Goal: Transaction & Acquisition: Obtain resource

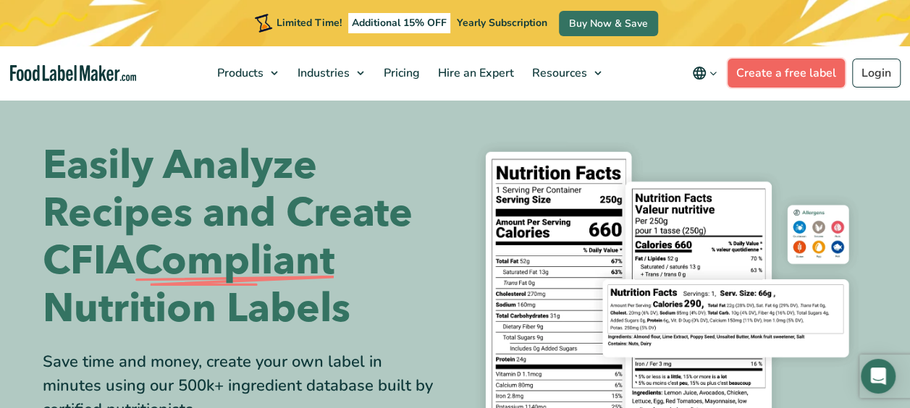
click at [791, 67] on link "Create a free label" at bounding box center [786, 73] width 117 height 29
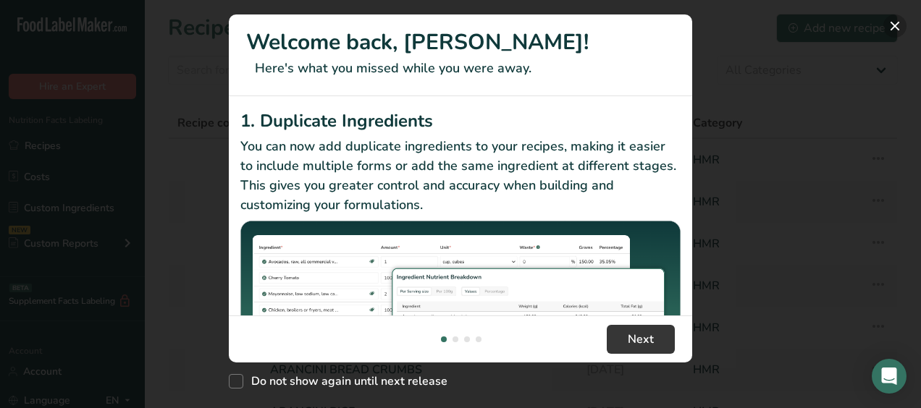
click at [894, 22] on button "New Features" at bounding box center [894, 25] width 23 height 23
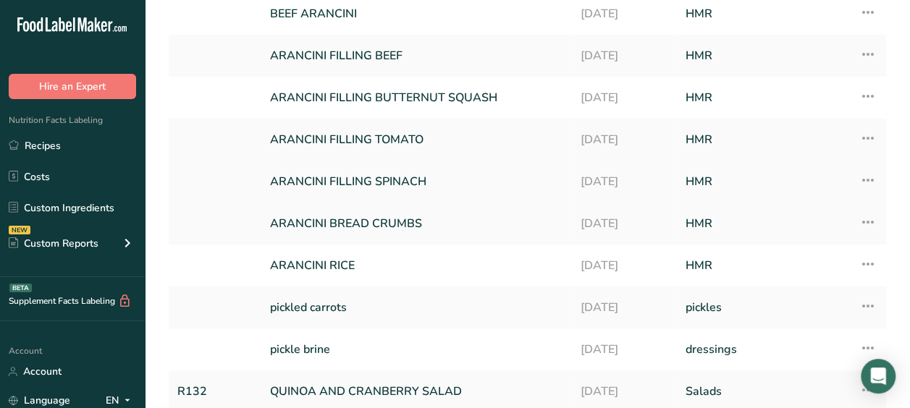
scroll to position [266, 0]
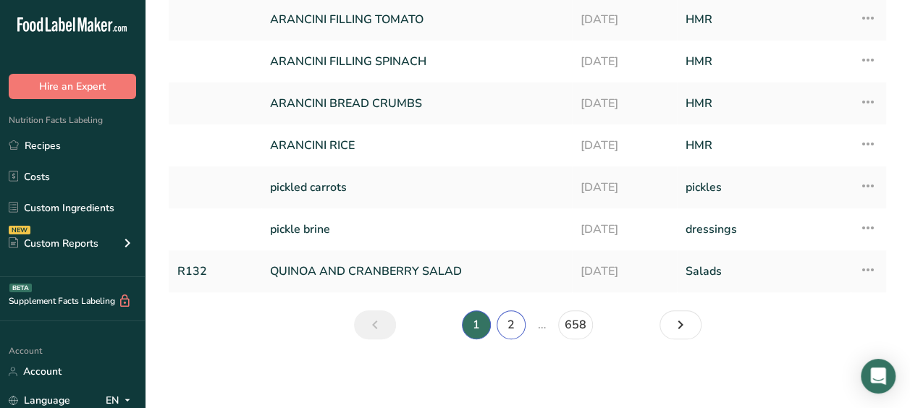
click at [501, 319] on link "2" at bounding box center [511, 325] width 29 height 29
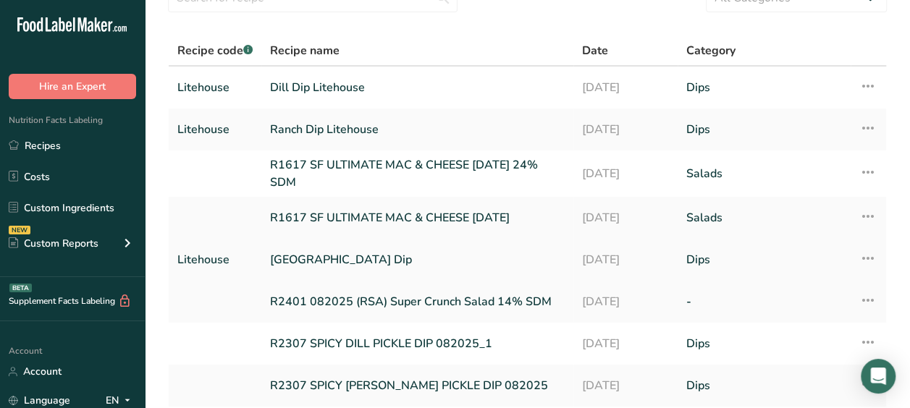
scroll to position [71, 0]
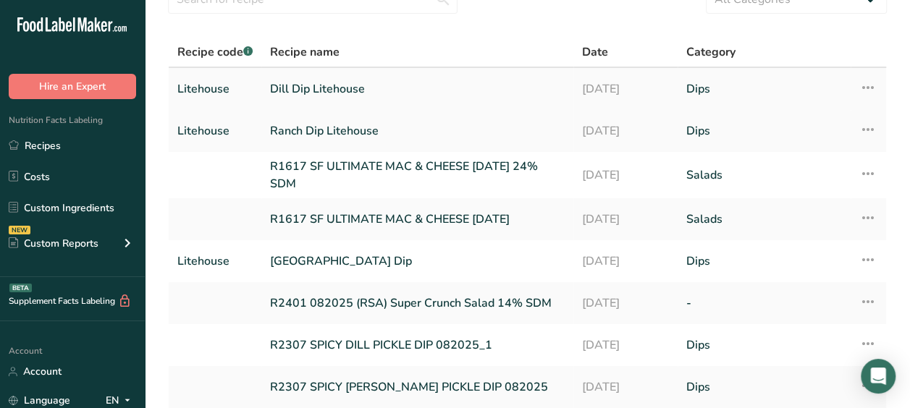
click at [404, 90] on link "Dill Dip Litehouse" at bounding box center [417, 89] width 295 height 30
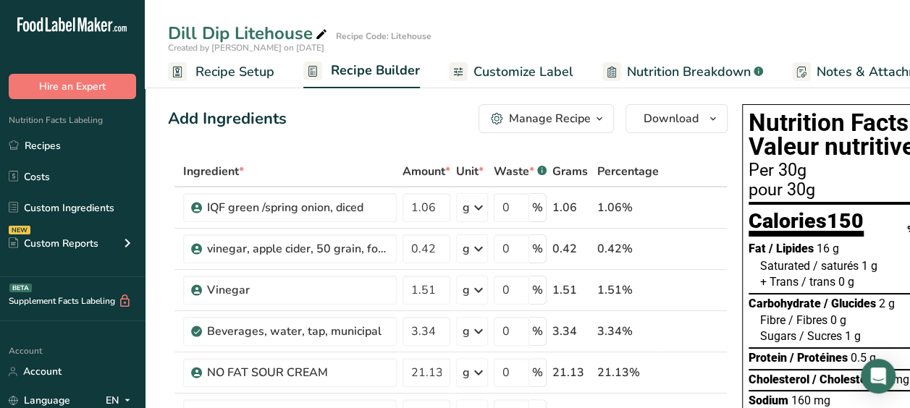
click at [548, 66] on span "Customize Label" at bounding box center [523, 72] width 100 height 20
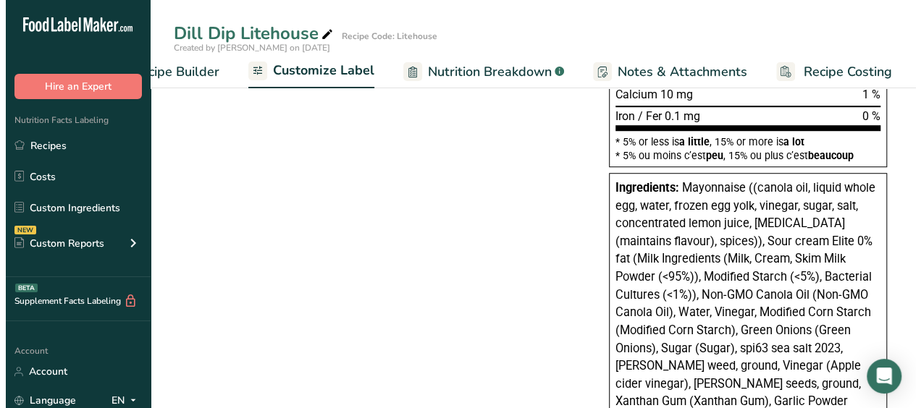
scroll to position [442, 0]
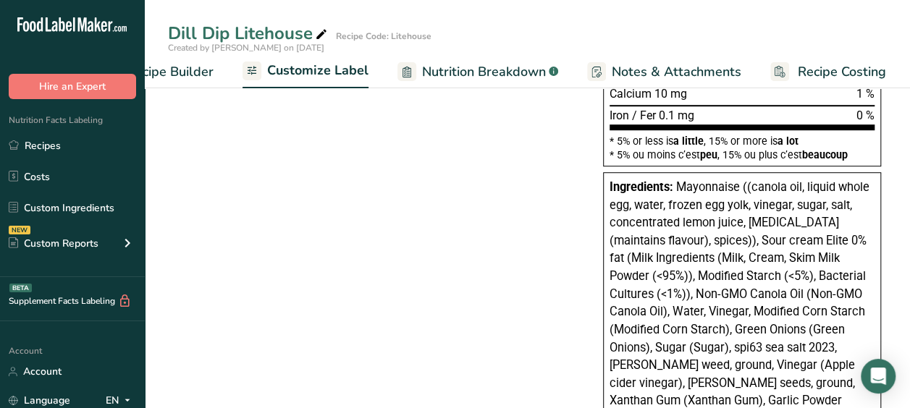
click at [445, 74] on span "Nutrition Breakdown" at bounding box center [484, 72] width 124 height 20
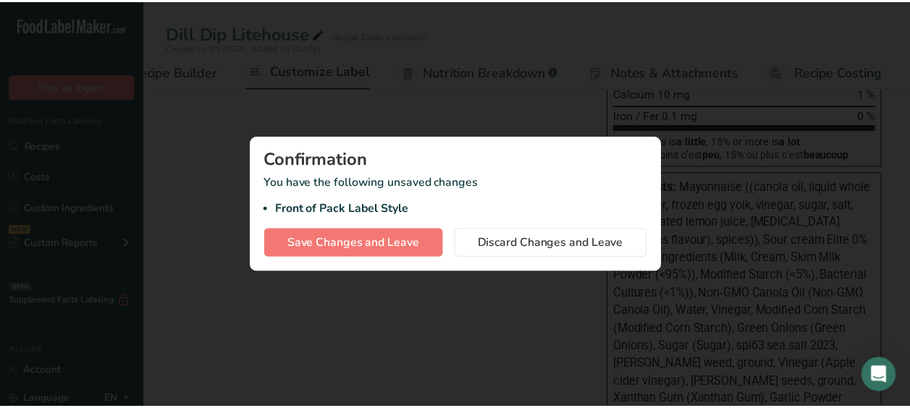
scroll to position [0, 193]
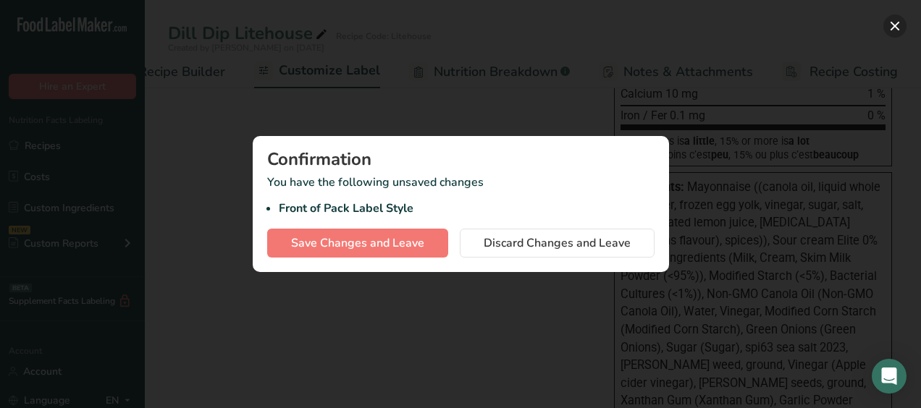
click at [902, 25] on button "button" at bounding box center [894, 25] width 23 height 23
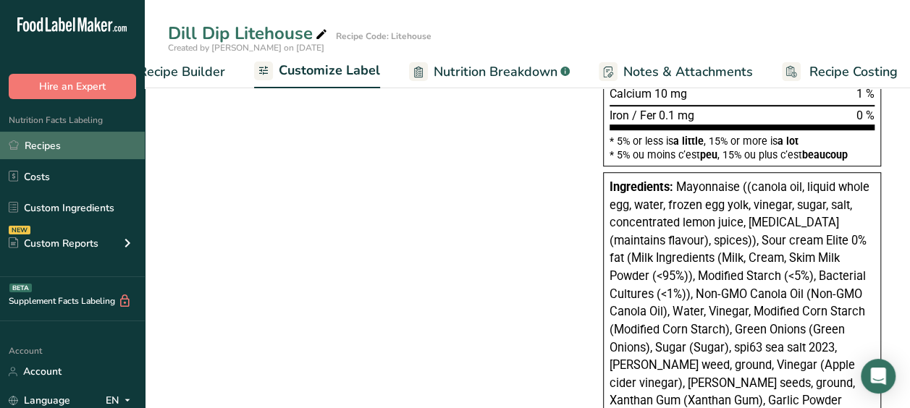
click at [64, 149] on link "Recipes" at bounding box center [72, 146] width 145 height 28
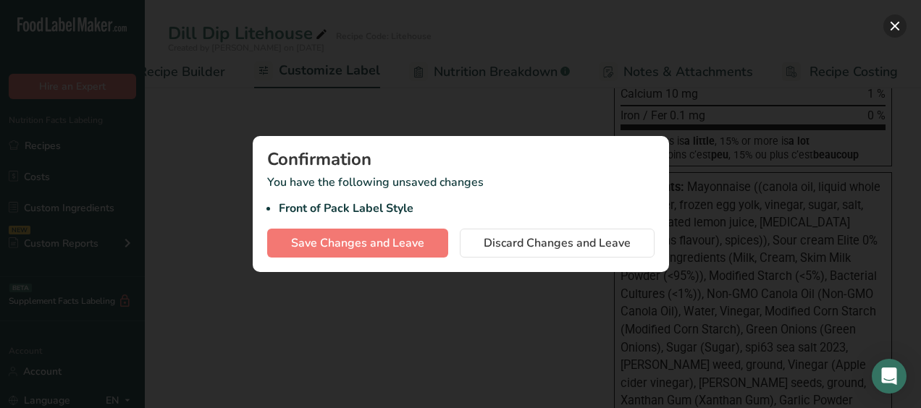
click at [897, 24] on button "button" at bounding box center [894, 25] width 23 height 23
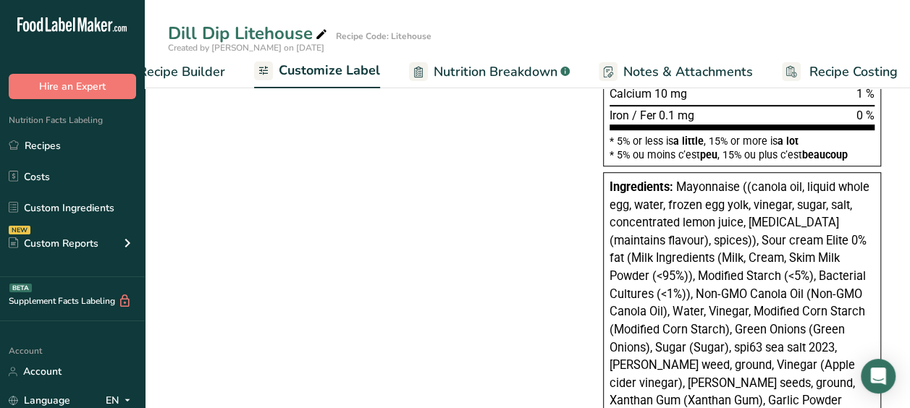
click at [897, 24] on div "[PERSON_NAME] Dip Litehouse Recipe Code: Litehouse" at bounding box center [527, 33] width 765 height 26
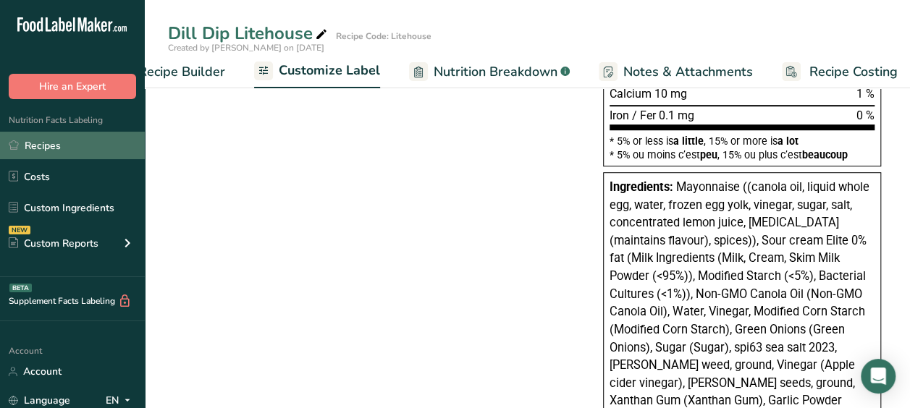
click at [28, 149] on link "Recipes" at bounding box center [72, 146] width 145 height 28
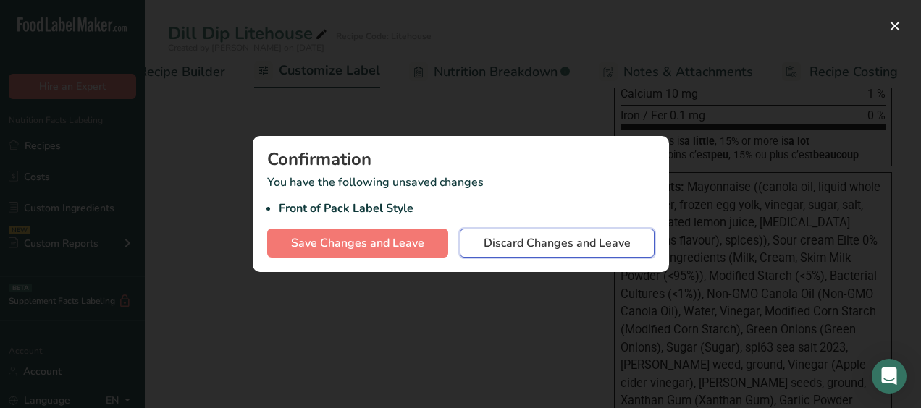
click at [506, 248] on span "Discard Changes and Leave" at bounding box center [557, 243] width 147 height 17
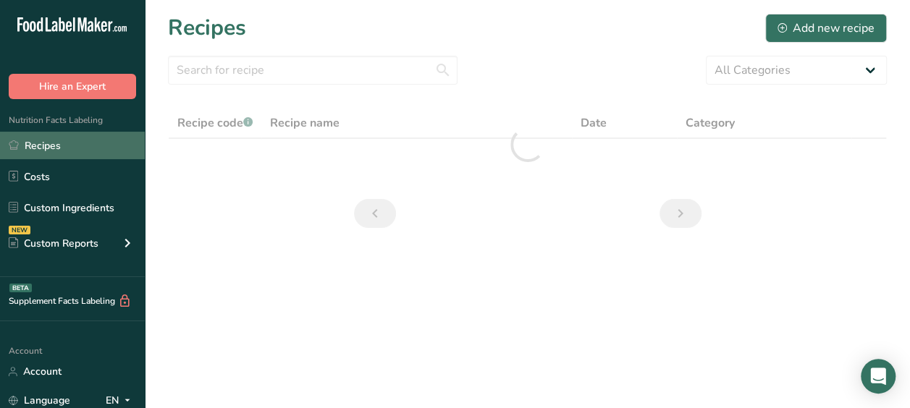
click at [67, 146] on link "Recipes" at bounding box center [72, 146] width 145 height 28
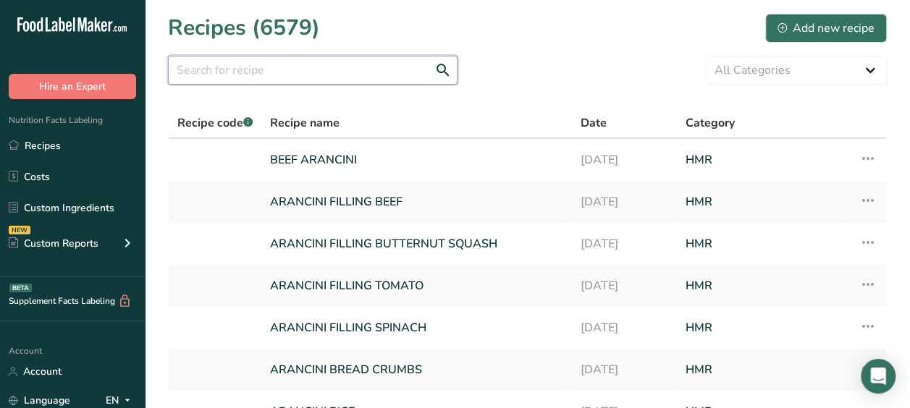
click at [285, 80] on input "text" at bounding box center [313, 70] width 290 height 29
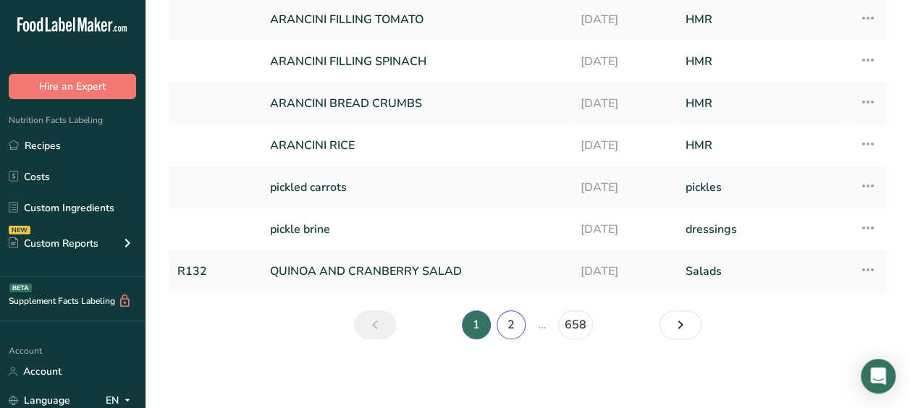
click at [504, 324] on link "2" at bounding box center [511, 325] width 29 height 29
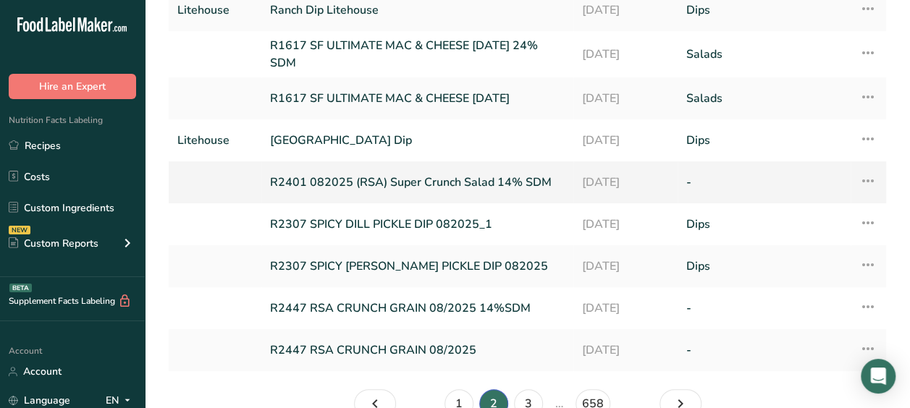
scroll to position [193, 0]
click at [530, 397] on link "3" at bounding box center [528, 403] width 29 height 29
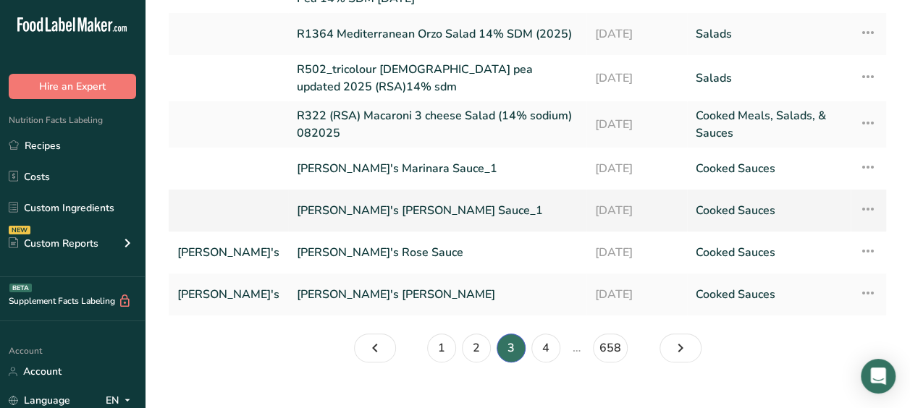
scroll to position [264, 0]
click at [377, 208] on link "[PERSON_NAME]'s [PERSON_NAME] Sauce_1" at bounding box center [437, 211] width 281 height 30
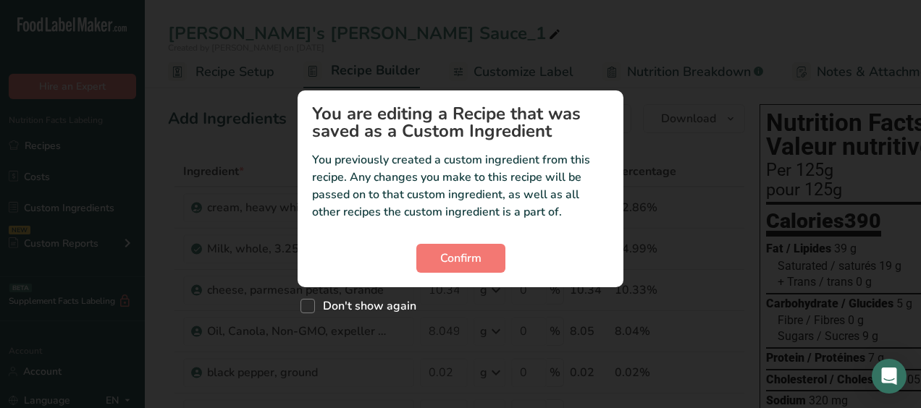
click at [506, 253] on div "Confirm" at bounding box center [460, 258] width 297 height 29
click at [479, 258] on span "Confirm" at bounding box center [460, 258] width 41 height 17
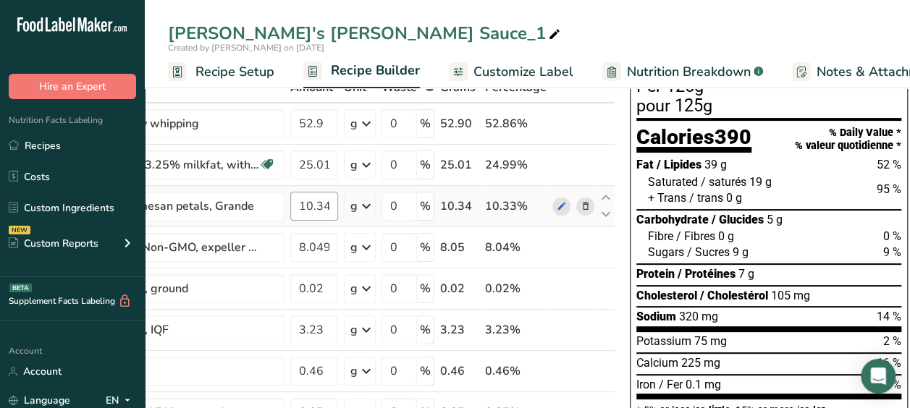
scroll to position [83, 0]
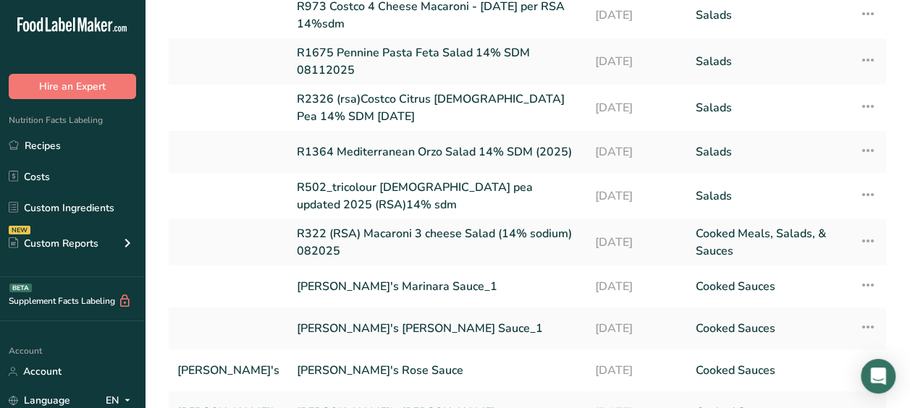
scroll to position [277, 0]
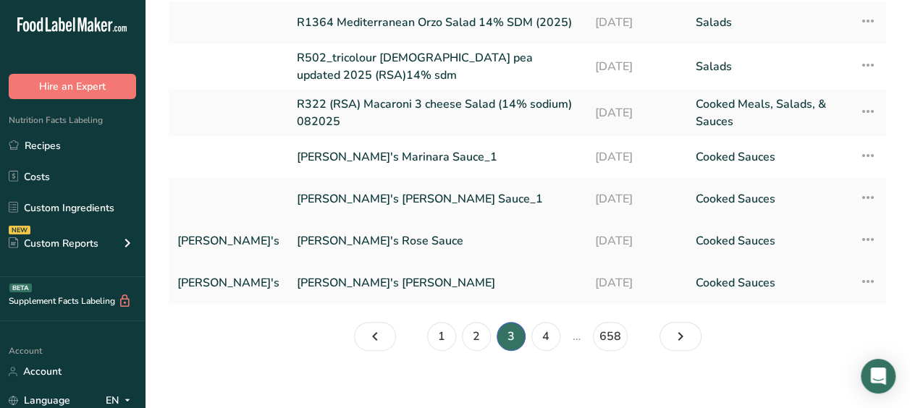
click at [314, 244] on link "[PERSON_NAME]'s Rose Sauce" at bounding box center [437, 241] width 281 height 30
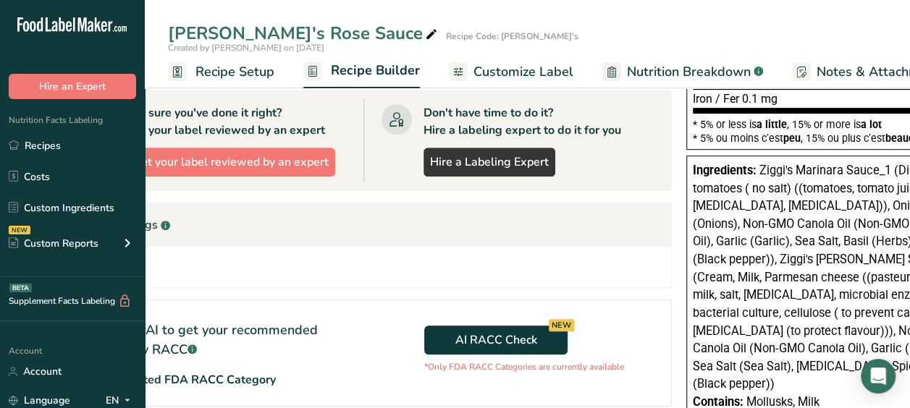
scroll to position [368, 0]
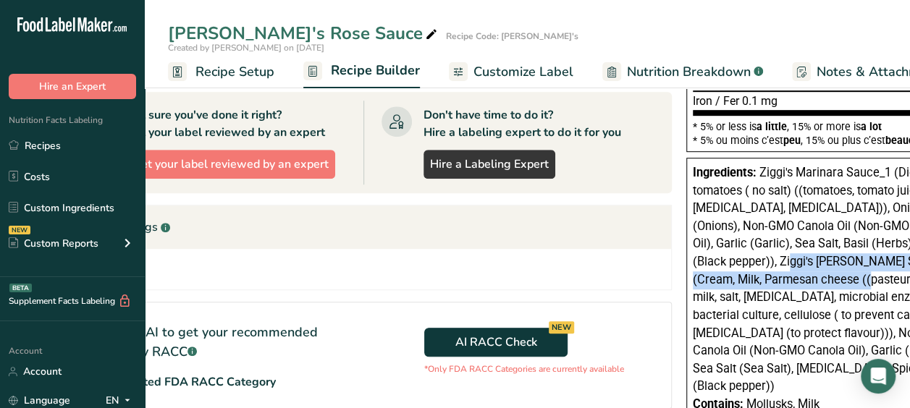
drag, startPoint x: 696, startPoint y: 258, endPoint x: 780, endPoint y: 271, distance: 84.3
click at [780, 271] on div "Ingredients: Ziggi's Marinara Sauce_1 (Diced tomatoes ( no salt) ((tomatoes, to…" at bounding box center [825, 280] width 265 height 232
drag, startPoint x: 780, startPoint y: 271, endPoint x: 732, endPoint y: 279, distance: 48.6
click at [732, 279] on span "Ziggi's Marinara Sauce_1 (Diced tomatoes ( no salt) ((tomatoes, tomato juice, […" at bounding box center [823, 279] width 260 height 227
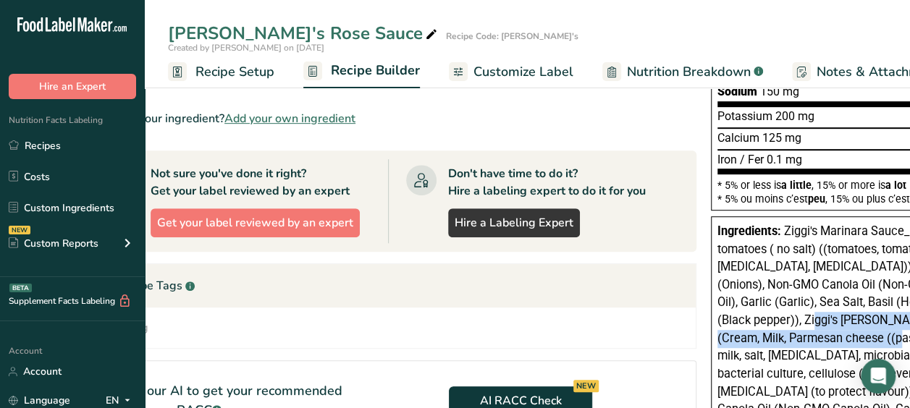
scroll to position [0, 107]
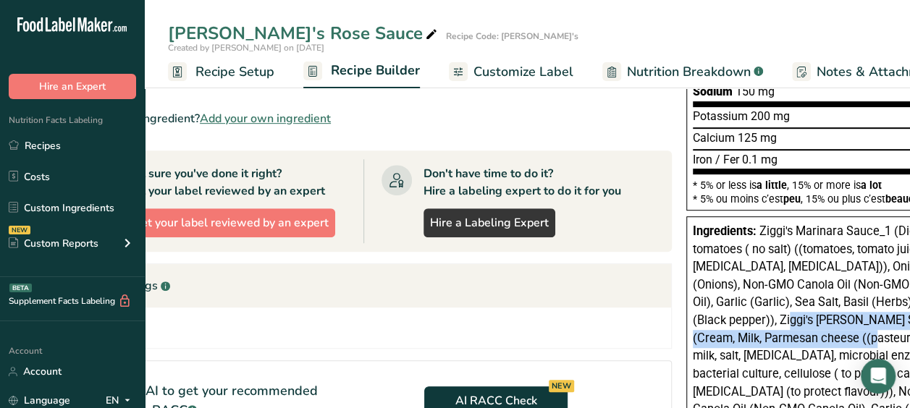
click at [750, 321] on span "Ziggi's Marinara Sauce_1 (Diced tomatoes ( no salt) ((tomatoes, tomato juice, […" at bounding box center [823, 337] width 260 height 227
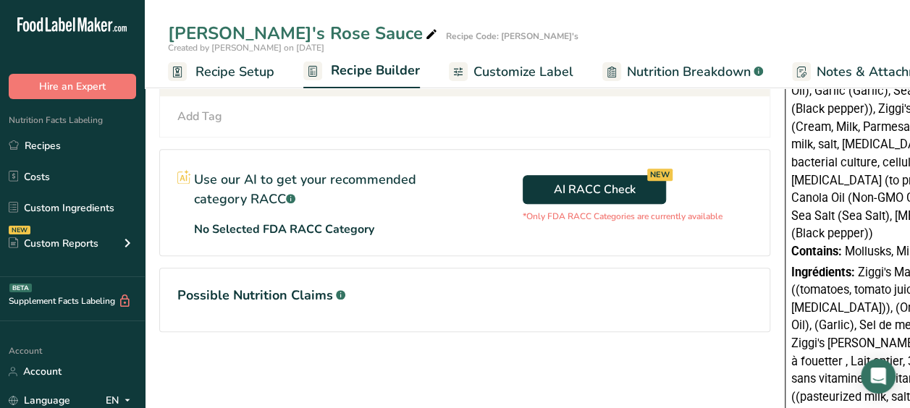
scroll to position [0, 5]
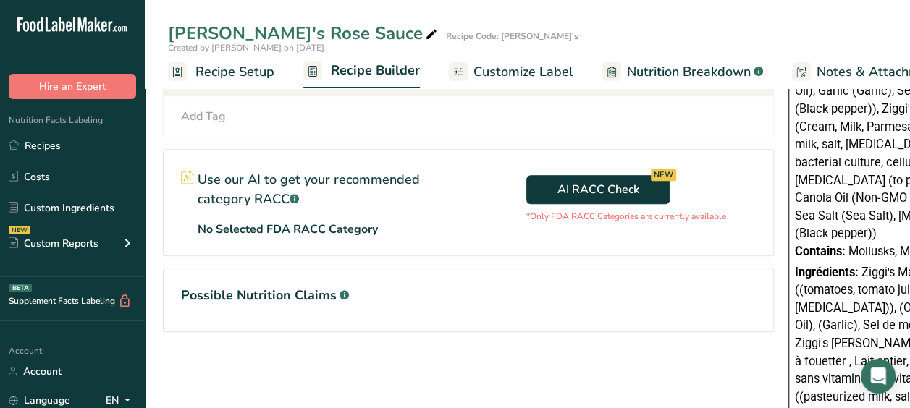
click at [258, 306] on h1 "Possible Nutrition Claims .a-a{fill:#347362;}.b-a{fill:#fff;}" at bounding box center [468, 296] width 575 height 20
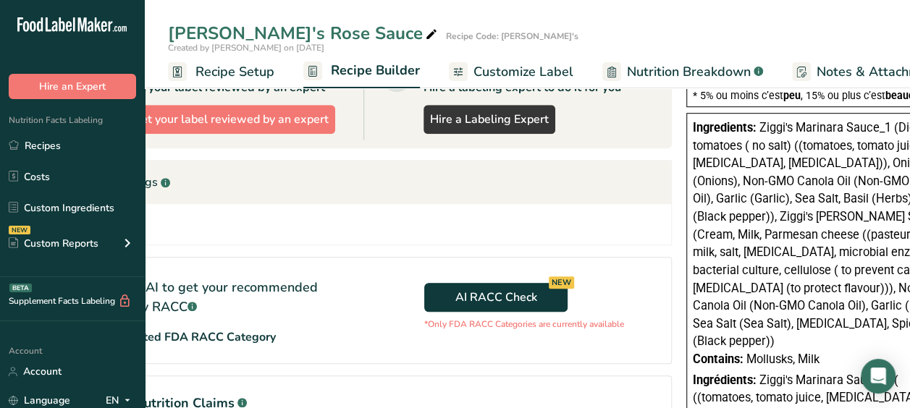
scroll to position [412, 0]
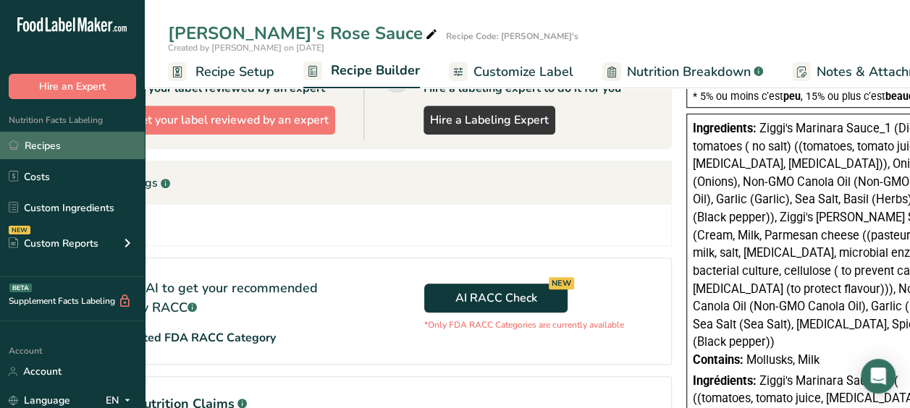
click at [44, 149] on link "Recipes" at bounding box center [72, 146] width 145 height 28
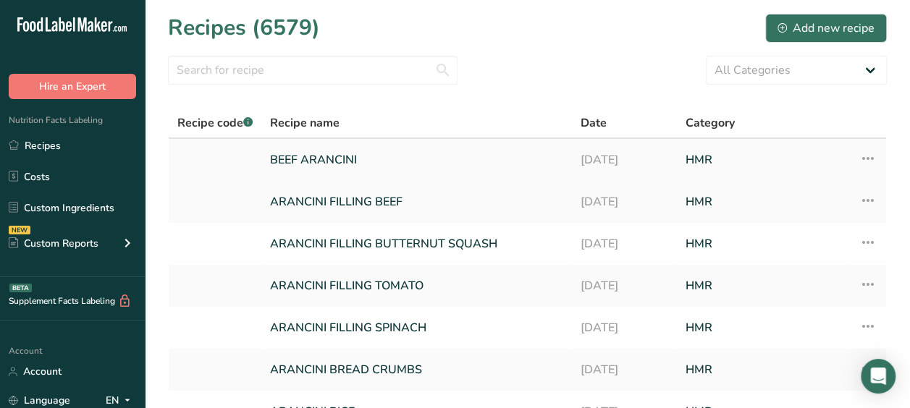
scroll to position [266, 0]
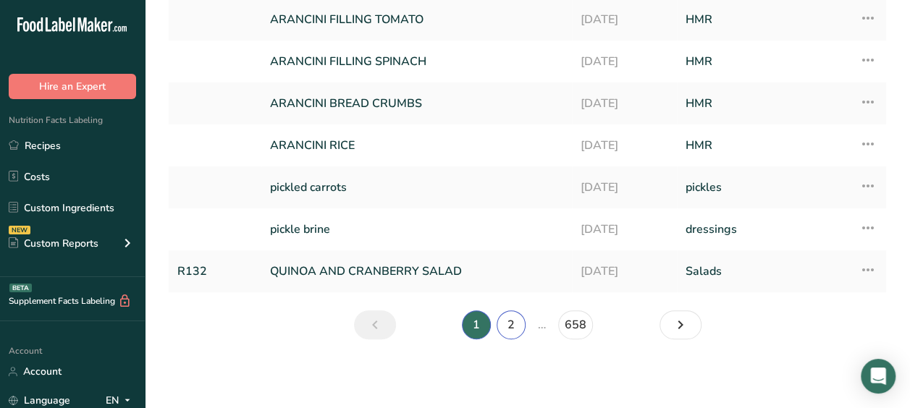
click at [508, 313] on link "2" at bounding box center [511, 325] width 29 height 29
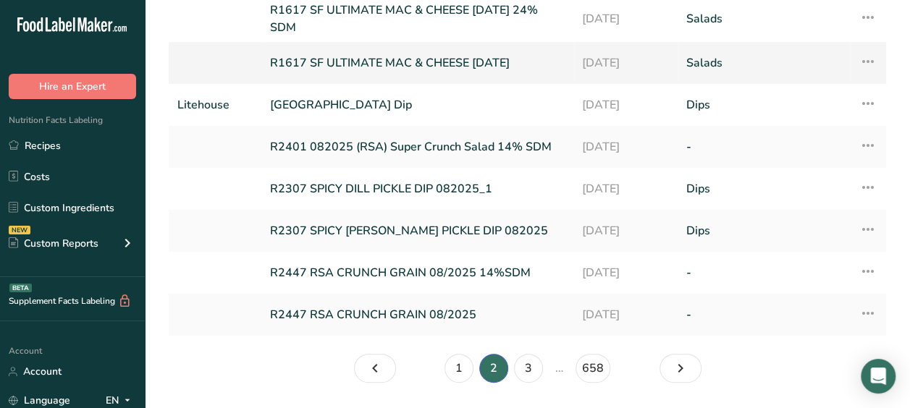
scroll to position [256, 0]
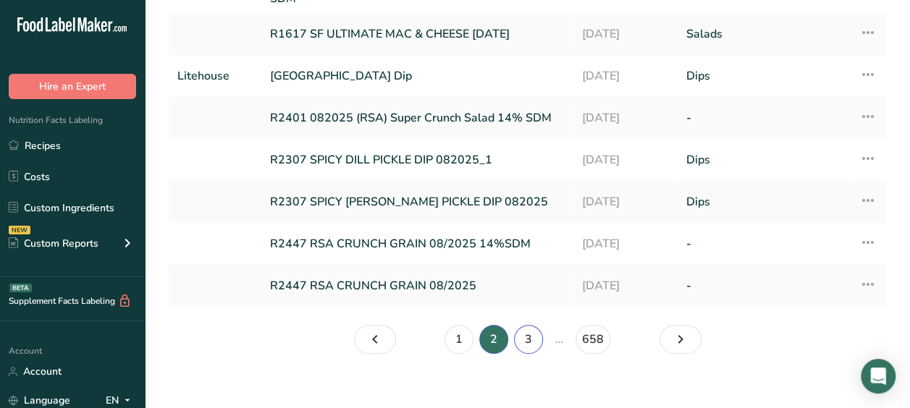
click at [524, 345] on link "3" at bounding box center [528, 339] width 29 height 29
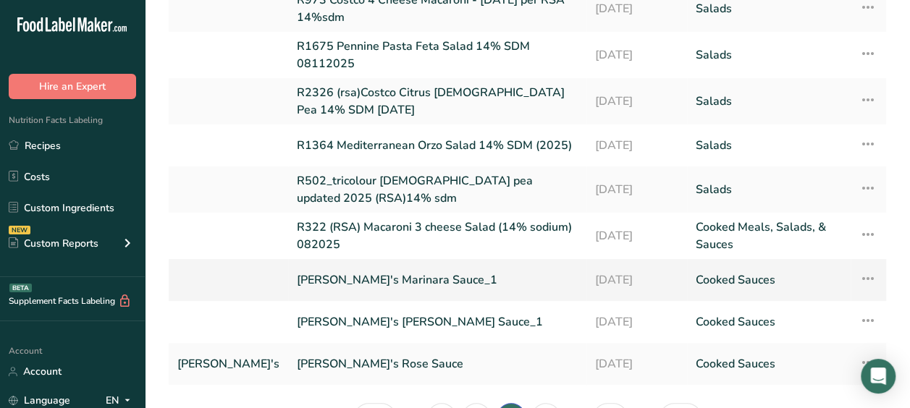
scroll to position [195, 0]
click at [397, 366] on link "[PERSON_NAME]'s Rose Sauce" at bounding box center [437, 364] width 281 height 30
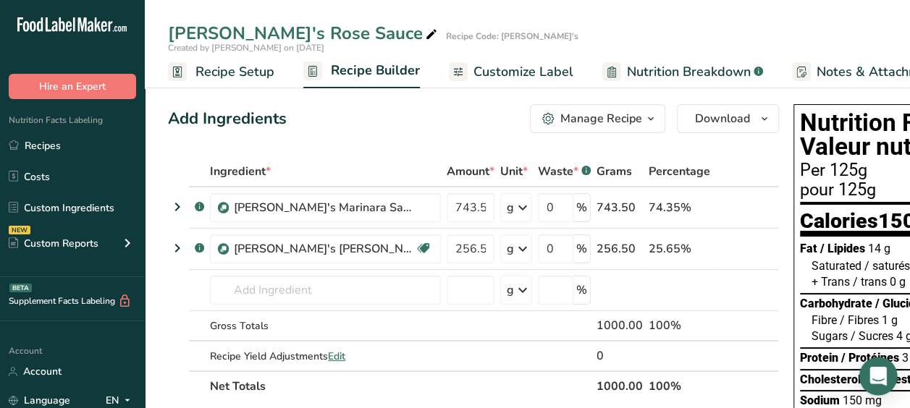
click at [875, 374] on icon "Open Intercom Messenger" at bounding box center [878, 376] width 17 height 19
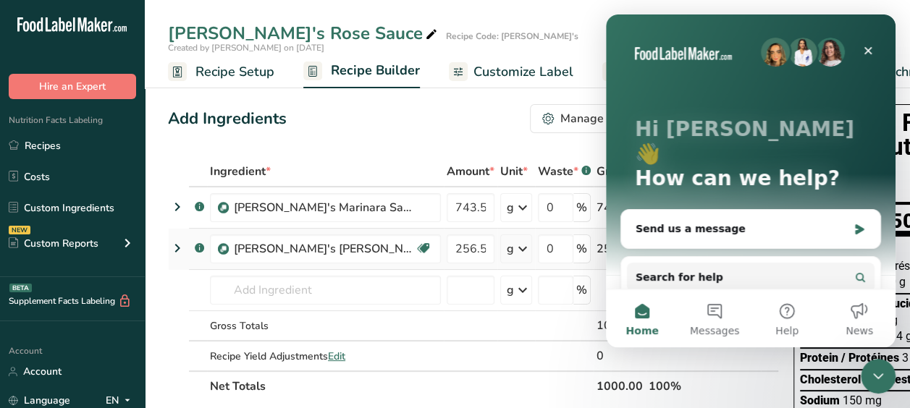
click at [649, 255] on div "25.65%" at bounding box center [680, 248] width 62 height 17
click at [594, 290] on td at bounding box center [620, 290] width 52 height 41
drag, startPoint x: 1181, startPoint y: 304, endPoint x: 868, endPoint y: 46, distance: 405.7
click at [868, 46] on icon "Close" at bounding box center [868, 51] width 12 height 12
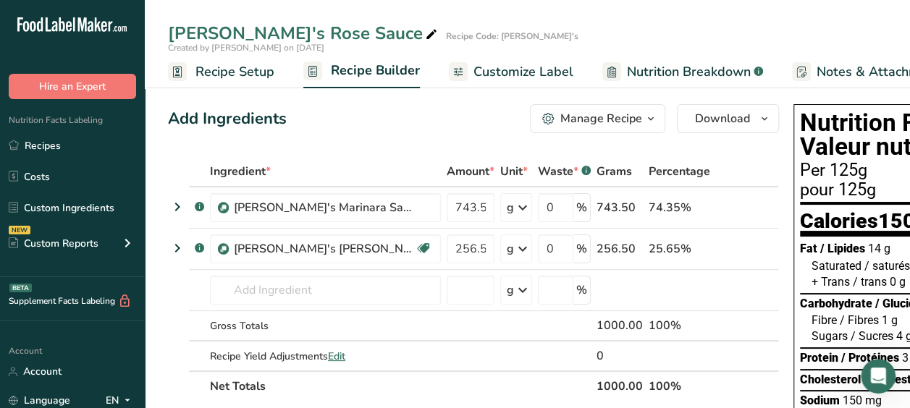
click at [450, 130] on div "Add Ingredients Manage Recipe Delete Recipe Duplicate Recipe Scale Recipe Save …" at bounding box center [473, 118] width 611 height 29
click at [575, 122] on div "Manage Recipe" at bounding box center [601, 118] width 82 height 17
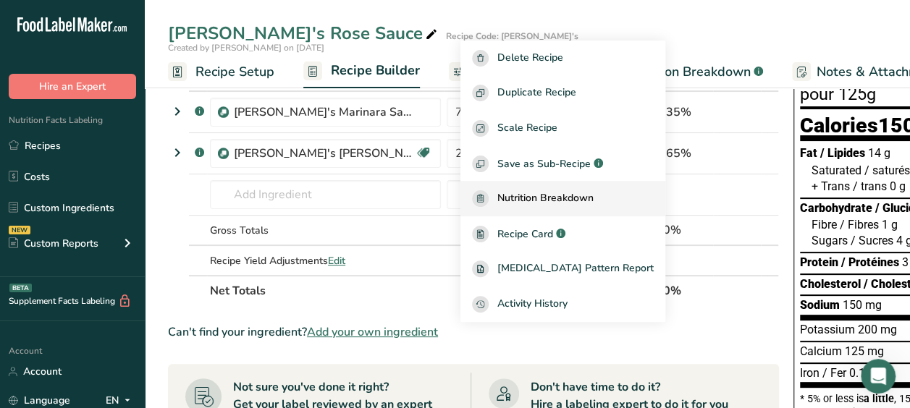
scroll to position [76, 0]
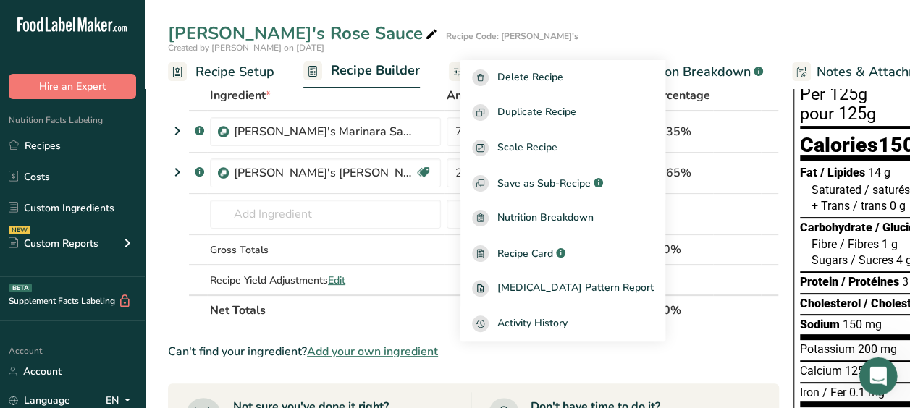
click at [870, 368] on icon "Open Intercom Messenger" at bounding box center [876, 375] width 24 height 24
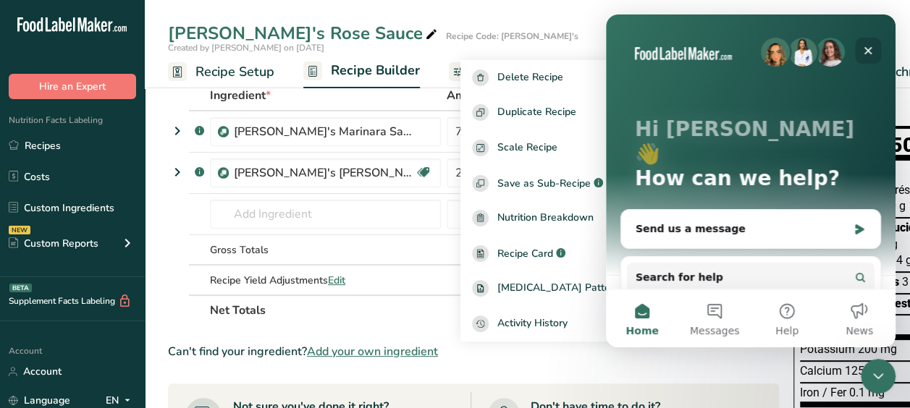
click at [870, 51] on icon "Close" at bounding box center [868, 51] width 12 height 12
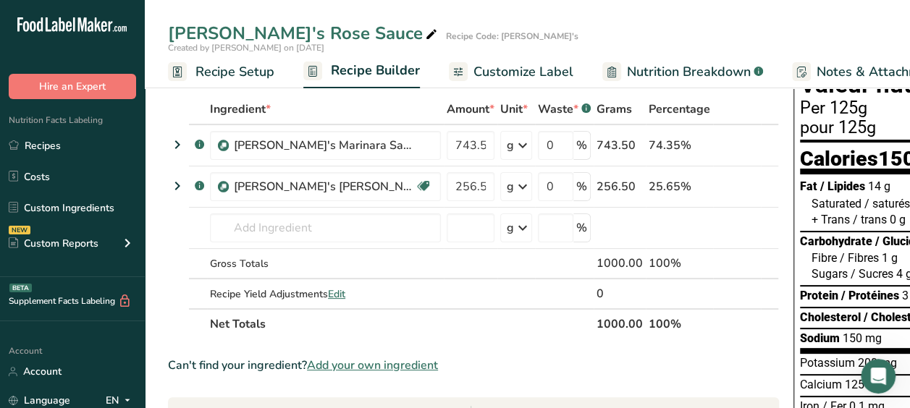
scroll to position [0, 0]
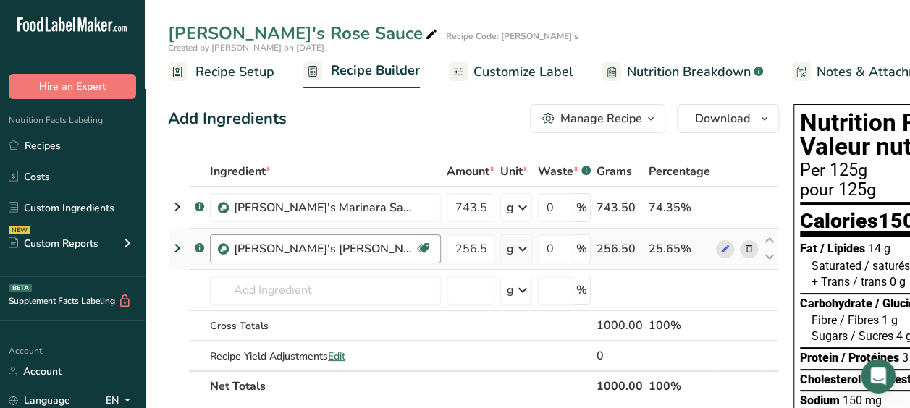
click at [222, 242] on div "[PERSON_NAME]'s [PERSON_NAME] Sauce_1 Gluten free Vegetarian Soy free" at bounding box center [325, 249] width 231 height 29
click at [720, 253] on icon at bounding box center [725, 249] width 10 height 15
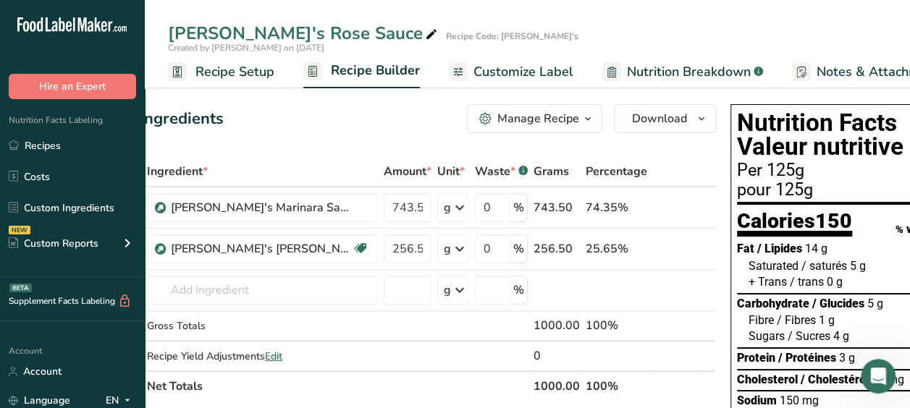
scroll to position [0, 70]
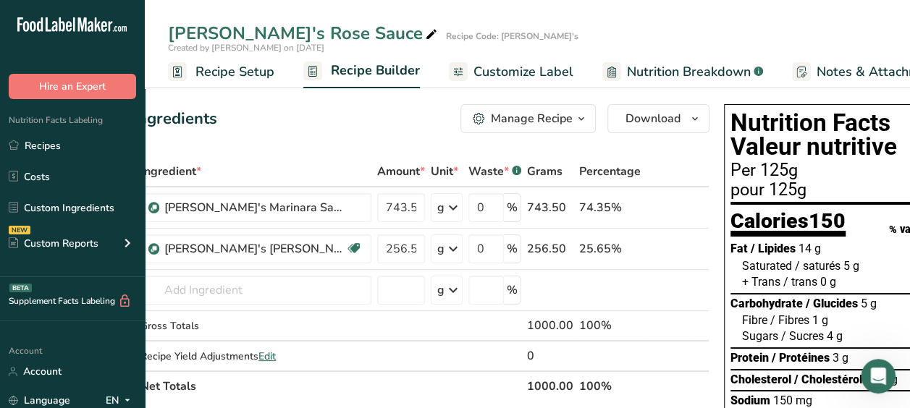
click at [576, 114] on icon "button" at bounding box center [582, 119] width 12 height 18
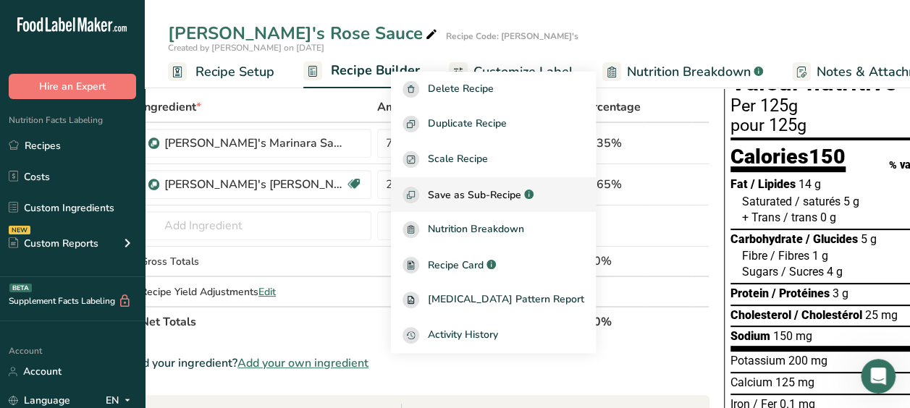
scroll to position [65, 0]
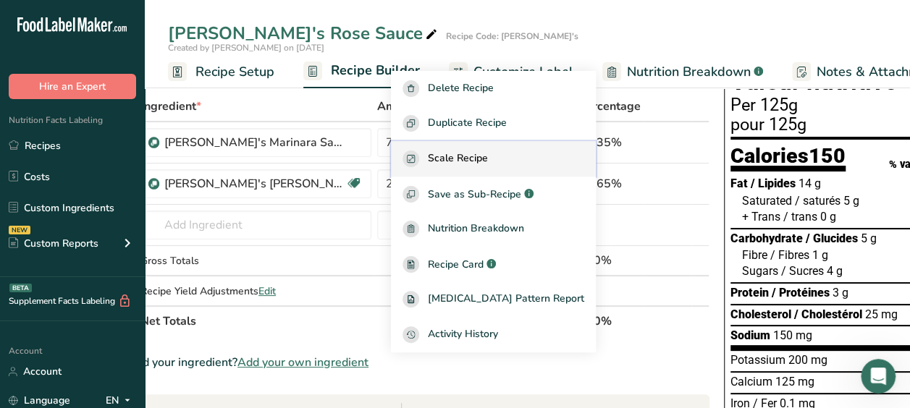
click at [461, 154] on div "Scale Recipe" at bounding box center [494, 159] width 182 height 17
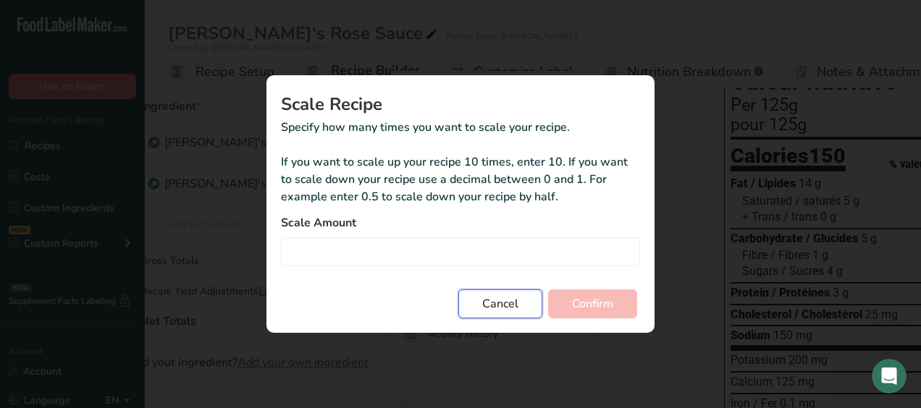
click at [522, 313] on button "Cancel" at bounding box center [500, 304] width 84 height 29
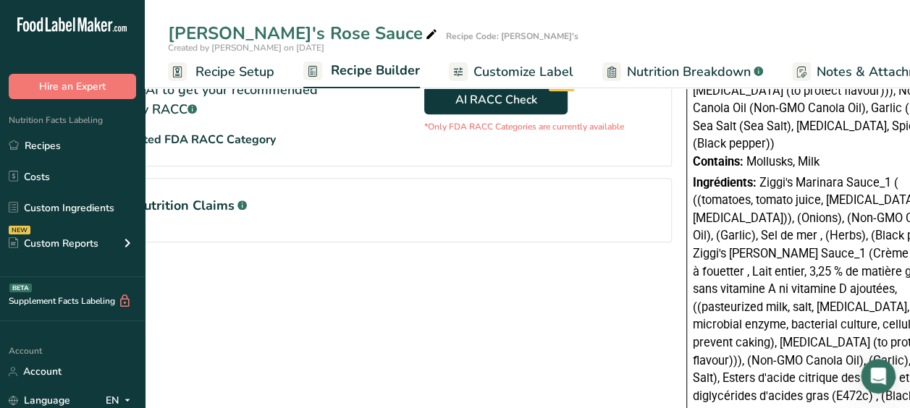
scroll to position [611, 0]
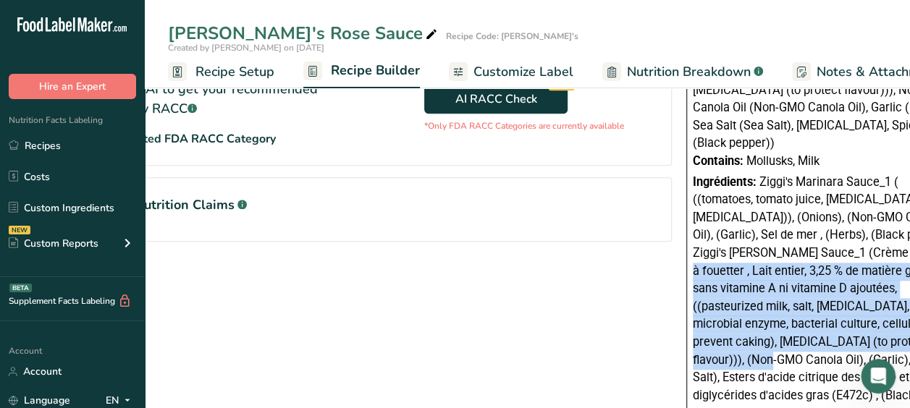
drag, startPoint x: 741, startPoint y: 240, endPoint x: 812, endPoint y: 321, distance: 107.7
click at [812, 321] on span "Ziggi's Marinara Sauce_1 ( ((tomatoes, tomato juice, [MEDICAL_DATA], [MEDICAL_D…" at bounding box center [824, 297] width 262 height 245
click at [534, 58] on link "Customize Label" at bounding box center [511, 72] width 125 height 33
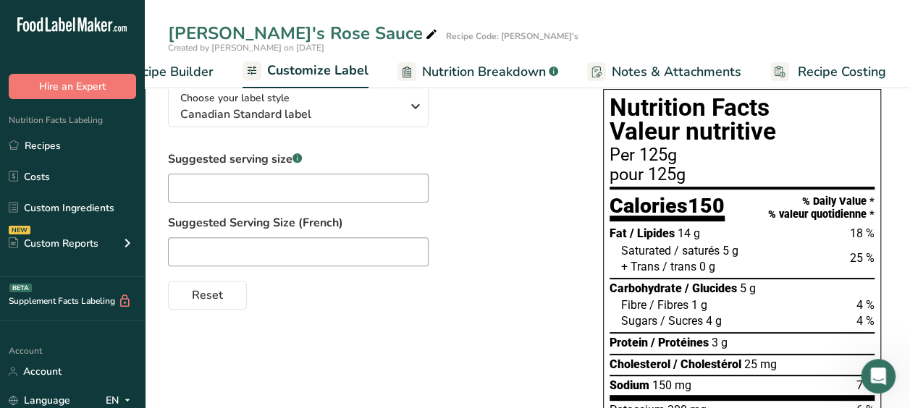
scroll to position [87, 0]
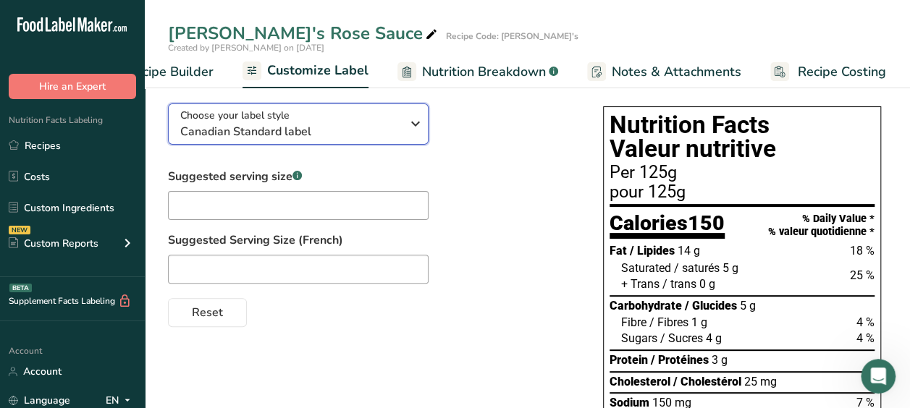
click at [399, 136] on span "Canadian Standard label" at bounding box center [290, 131] width 221 height 17
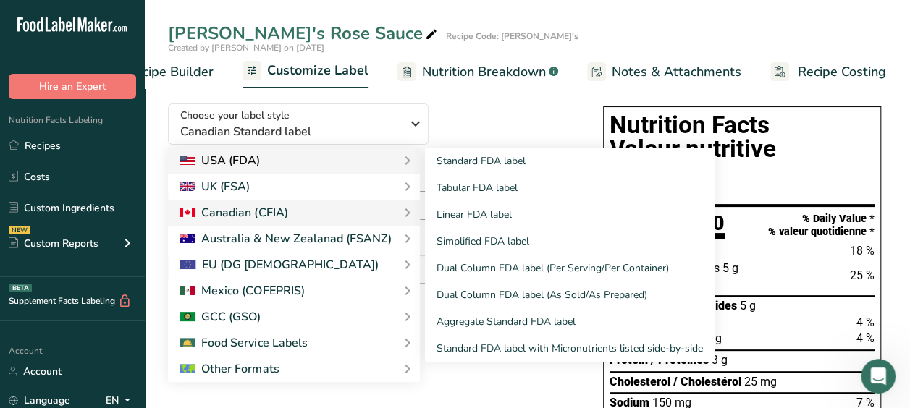
click at [366, 162] on div "USA (FDA)" at bounding box center [294, 160] width 229 height 17
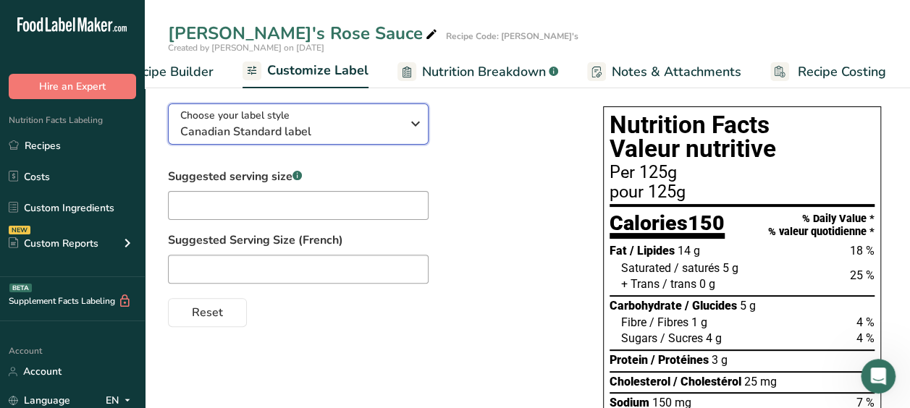
click at [388, 138] on span "Canadian Standard label" at bounding box center [290, 131] width 221 height 17
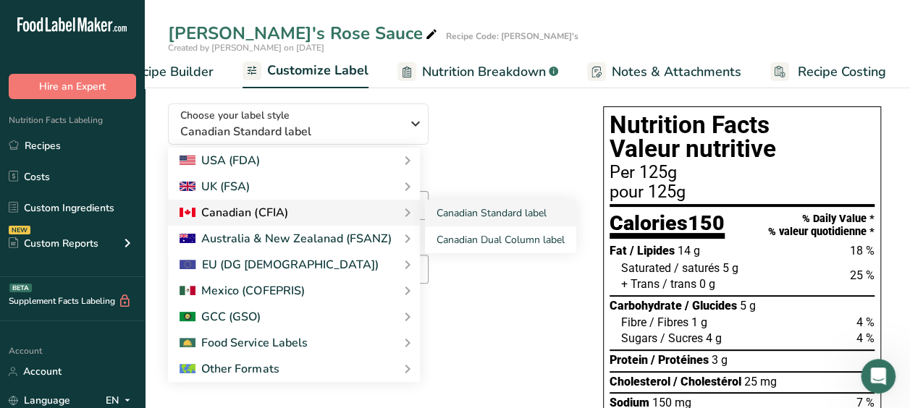
click at [358, 219] on div "Canadian (CFIA)" at bounding box center [294, 212] width 229 height 17
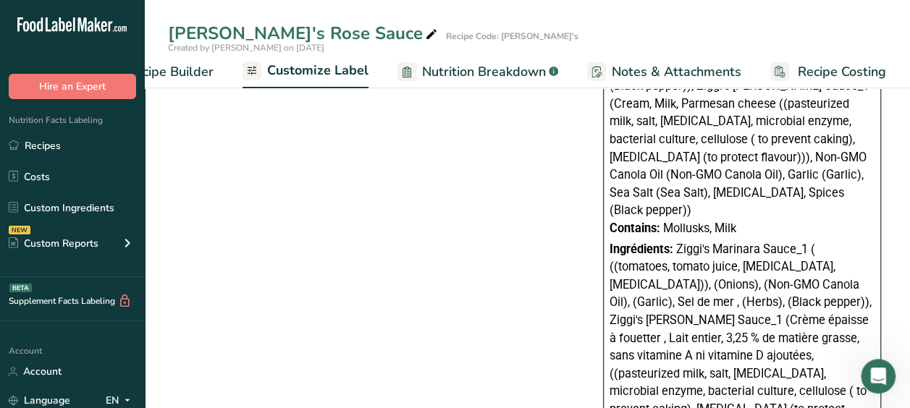
click at [471, 259] on div "Choose your label style Canadian Standard label USA (FDA) Standard FDA label Ta…" at bounding box center [527, 37] width 719 height 983
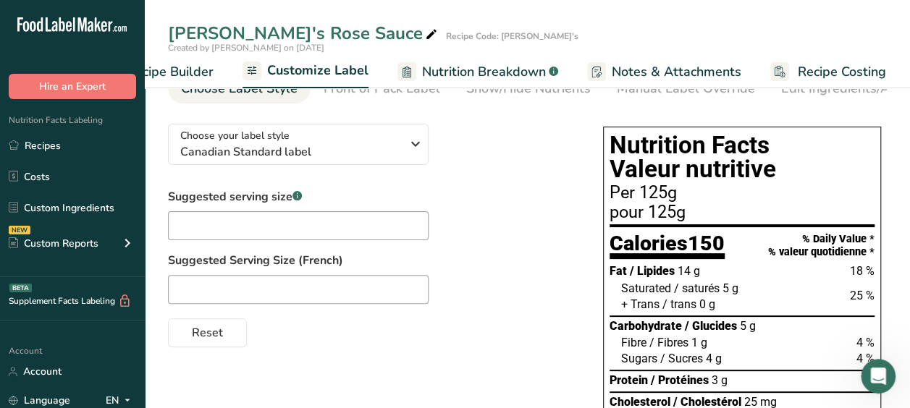
scroll to position [0, 0]
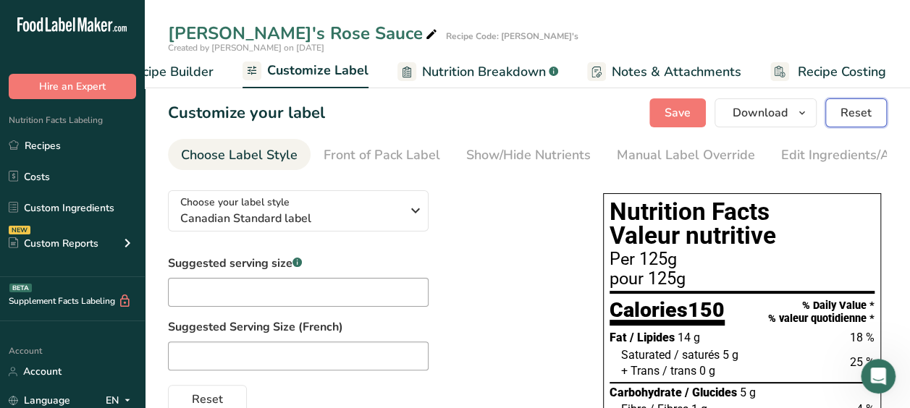
click at [849, 114] on span "Reset" at bounding box center [856, 112] width 31 height 17
click at [801, 114] on icon "button" at bounding box center [802, 113] width 12 height 18
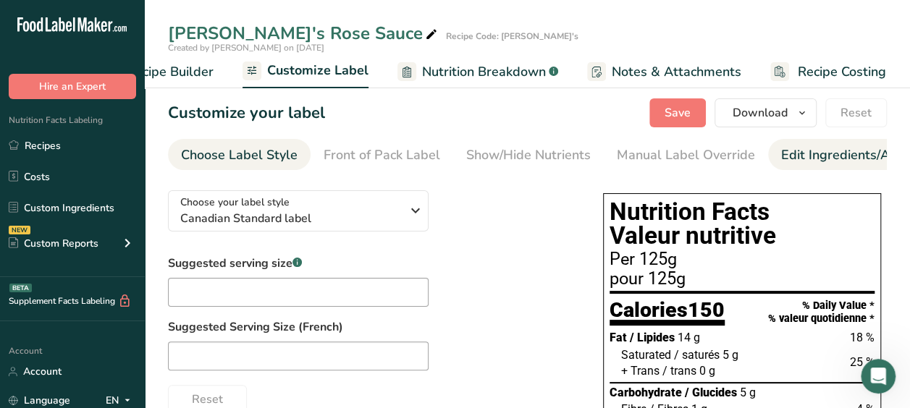
click at [825, 159] on div "Edit Ingredients/Allergens List" at bounding box center [873, 156] width 184 height 20
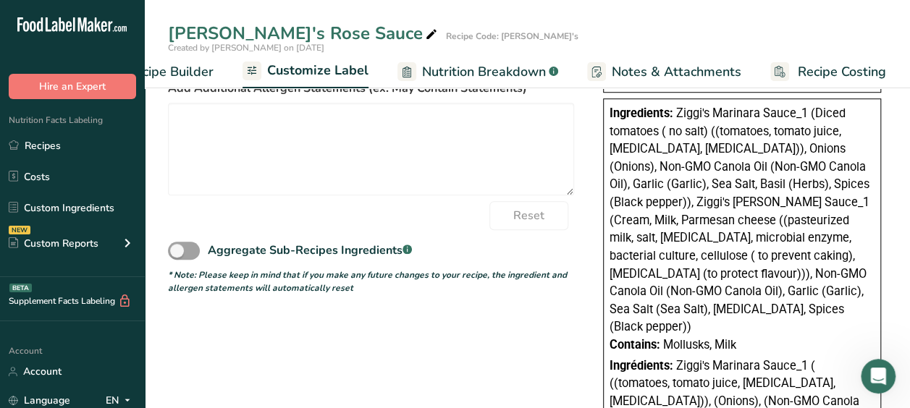
scroll to position [515, 0]
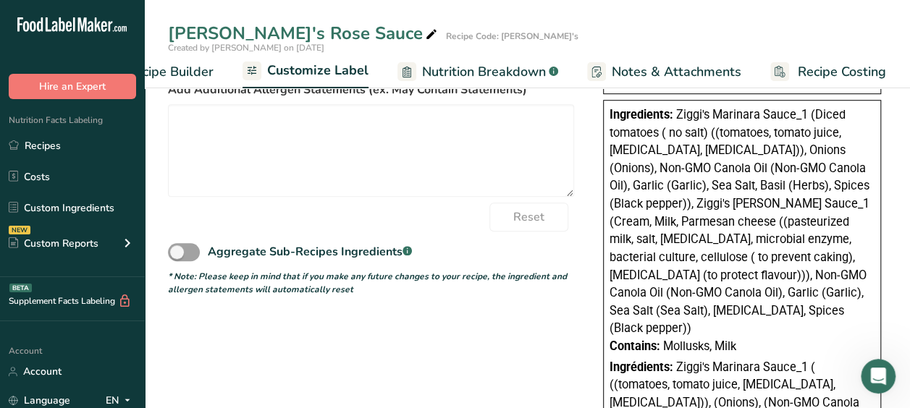
click at [337, 332] on div "Choose your label style Canadian Standard label USA (FDA) Standard FDA label Ta…" at bounding box center [527, 155] width 719 height 983
click at [193, 252] on span at bounding box center [184, 252] width 32 height 18
click at [177, 252] on input "Aggregate Sub-Recipes Ingredients .a-a{fill:#347362;}.b-a{fill:#fff;}" at bounding box center [172, 252] width 9 height 9
checkbox input "true"
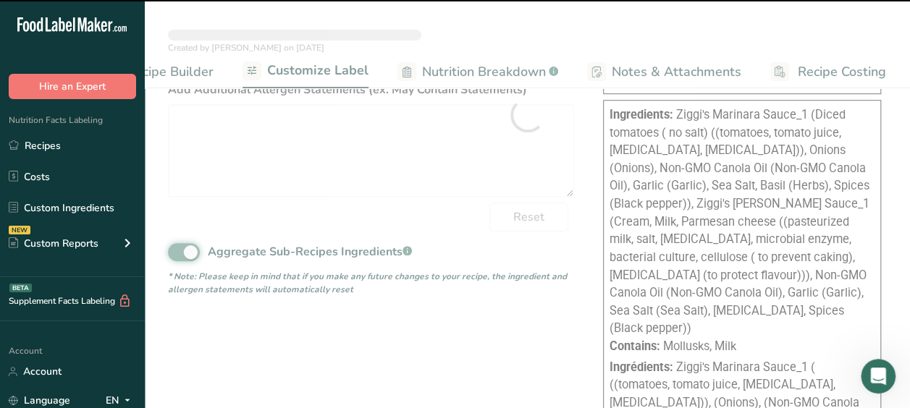
type textarea "Milk, [MEDICAL_DATA], Cream, Sea Salt, Spices (Black pepper), Onions (Onions), …"
type textarea "Milk, Esters d'acide citrique des mono- et diglycérides d'acides gras (E472c), …"
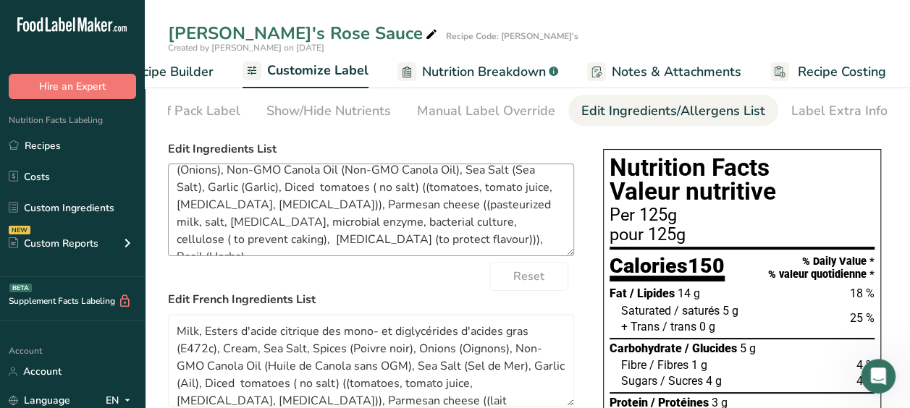
scroll to position [0, 0]
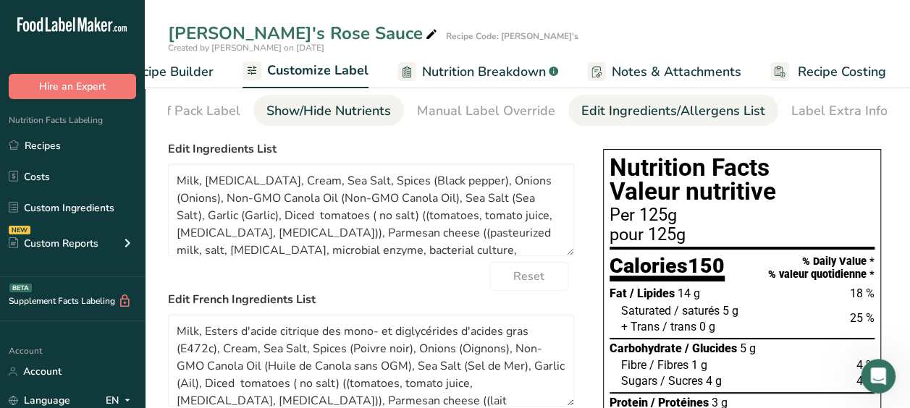
click at [341, 114] on div "Show/Hide Nutrients" at bounding box center [328, 111] width 125 height 20
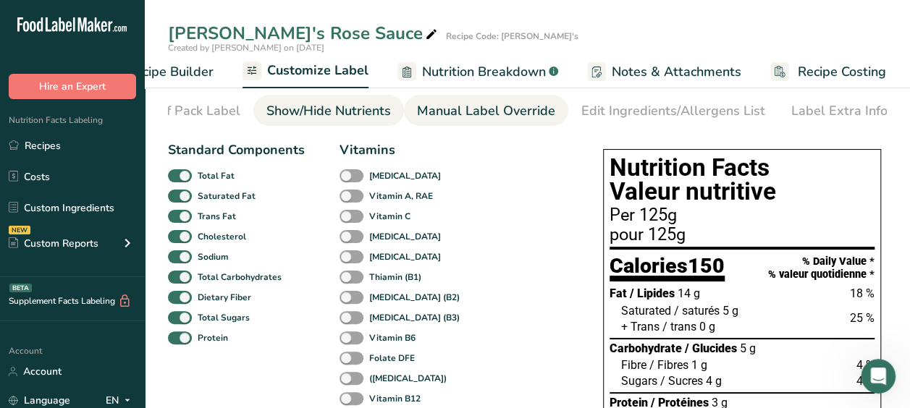
click at [452, 110] on div "Manual Label Override" at bounding box center [486, 111] width 138 height 20
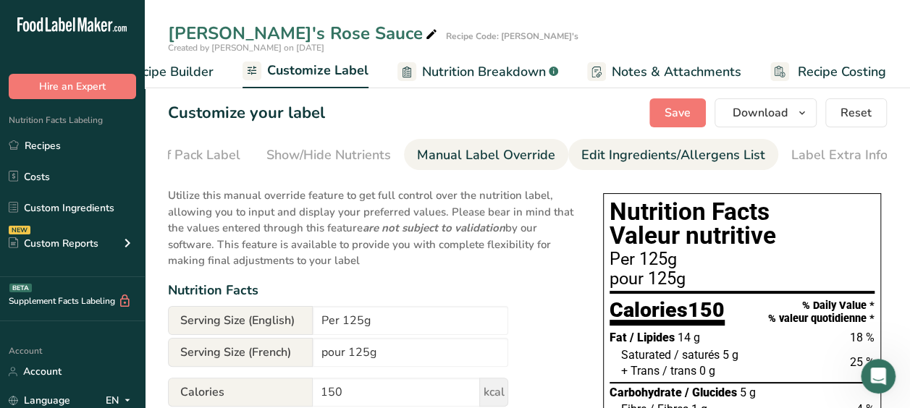
click at [639, 164] on div "Edit Ingredients/Allergens List" at bounding box center [673, 156] width 184 height 20
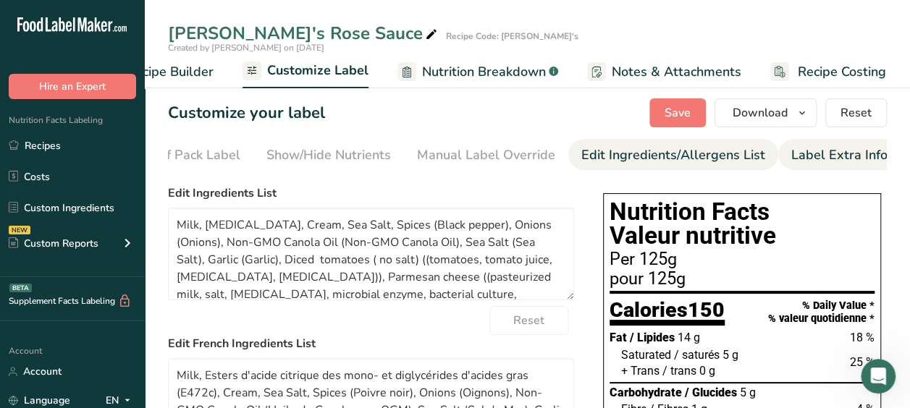
click at [832, 158] on div "Label Extra Info" at bounding box center [839, 156] width 96 height 20
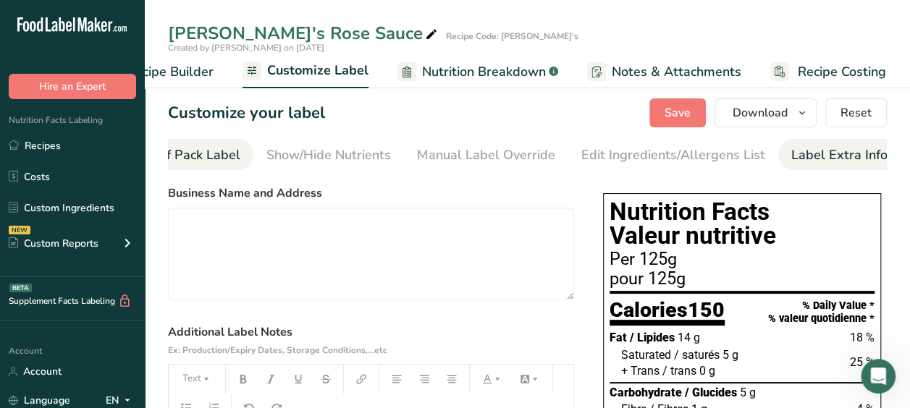
click at [209, 158] on div "Front of Pack Label" at bounding box center [182, 156] width 117 height 20
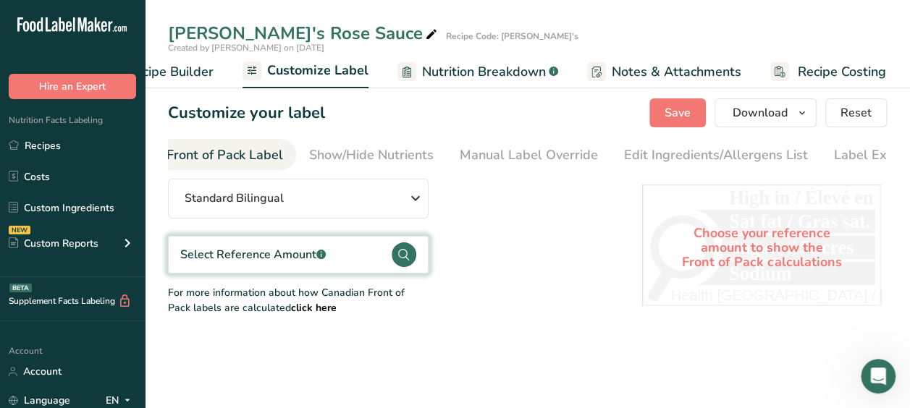
scroll to position [0, 140]
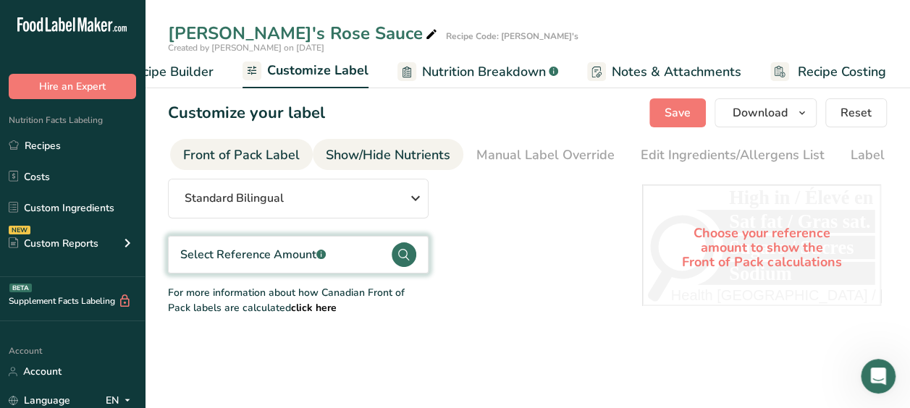
click at [371, 151] on div "Show/Hide Nutrients" at bounding box center [388, 156] width 125 height 20
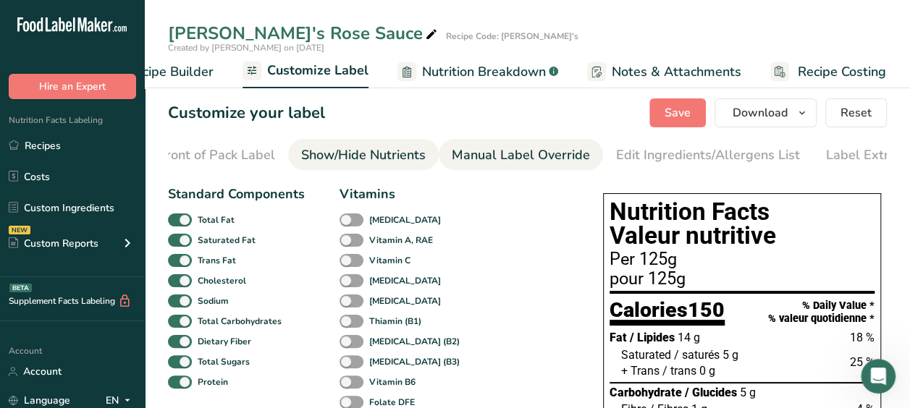
click at [525, 142] on link "Manual Label Override" at bounding box center [521, 155] width 138 height 33
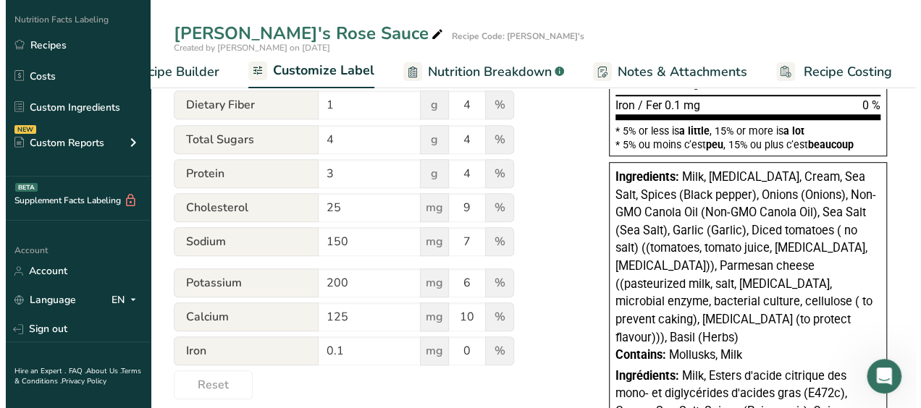
scroll to position [102, 0]
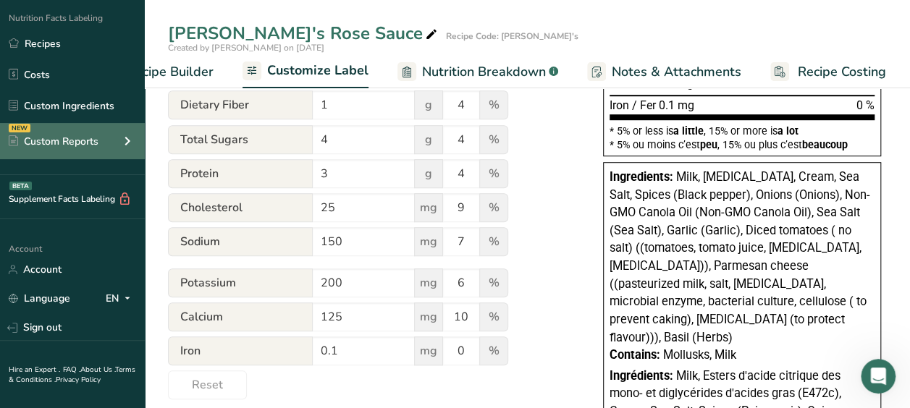
click at [126, 144] on icon at bounding box center [127, 141] width 17 height 26
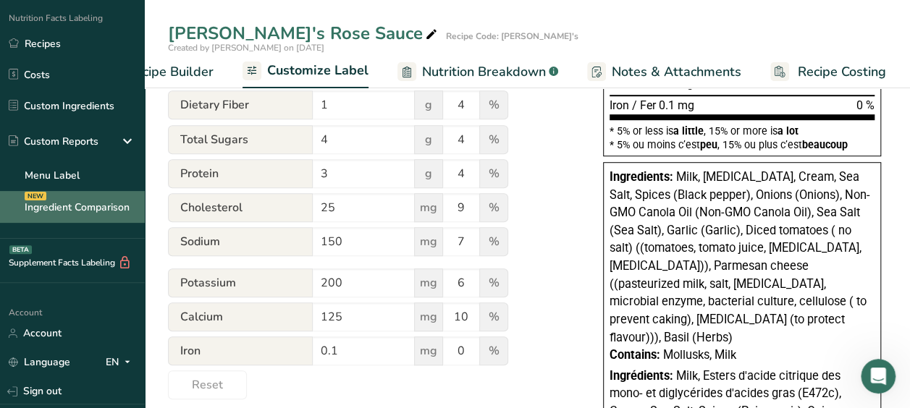
click at [64, 205] on link "Ingredient Comparison NEW" at bounding box center [72, 207] width 145 height 32
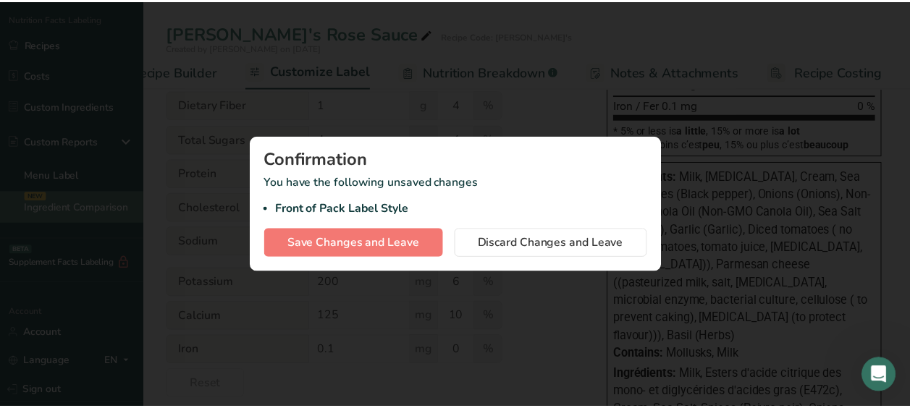
scroll to position [0, 193]
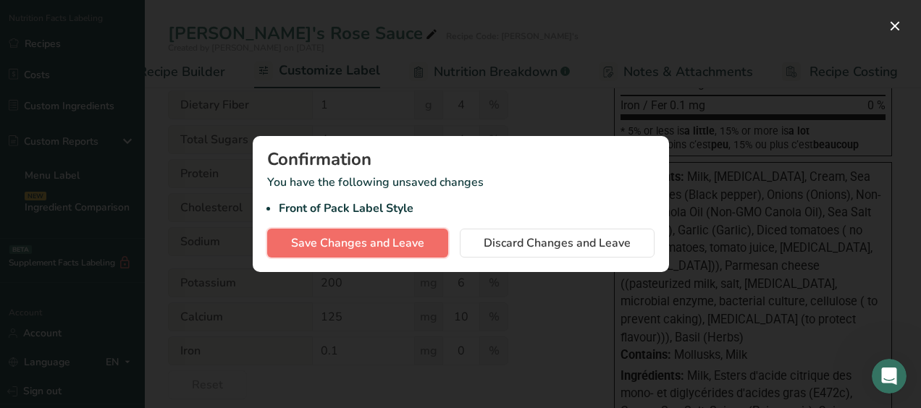
click at [387, 243] on span "Save Changes and Leave" at bounding box center [357, 243] width 133 height 17
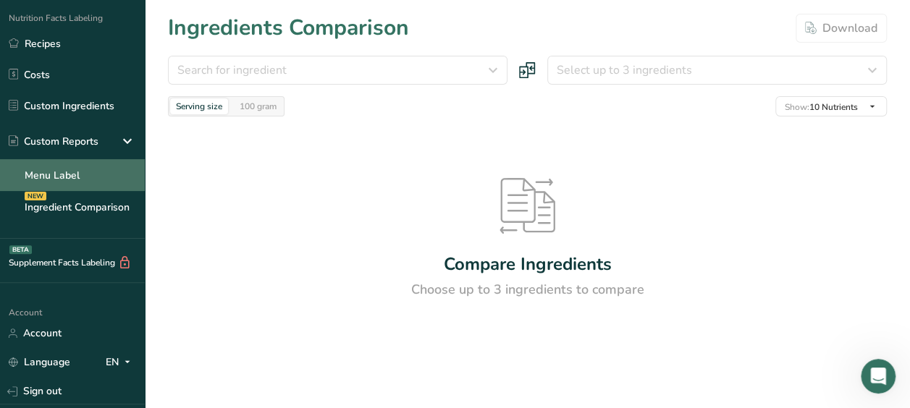
click at [58, 169] on link "Menu Label" at bounding box center [72, 175] width 145 height 32
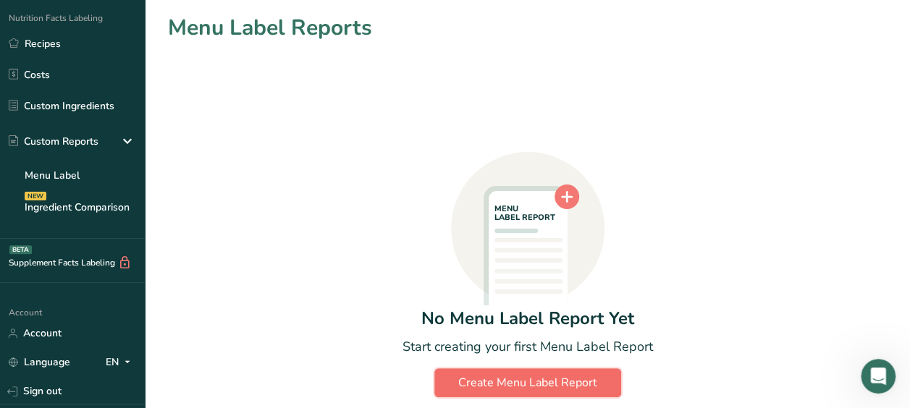
click at [495, 381] on div "Create Menu Label Report" at bounding box center [527, 382] width 139 height 17
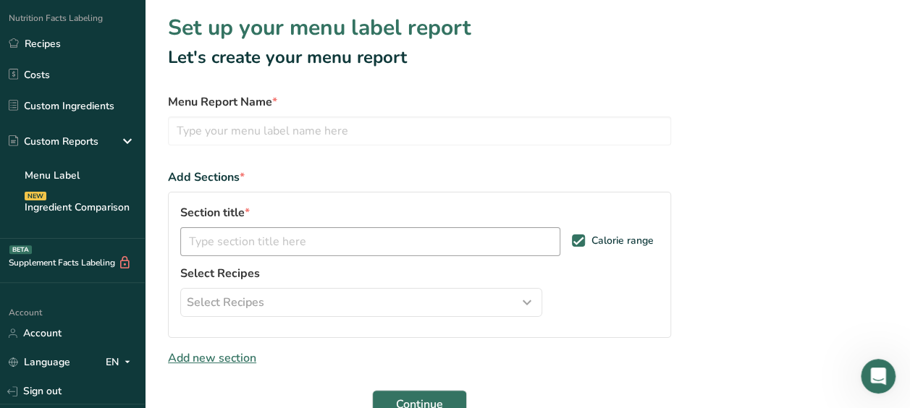
scroll to position [80, 0]
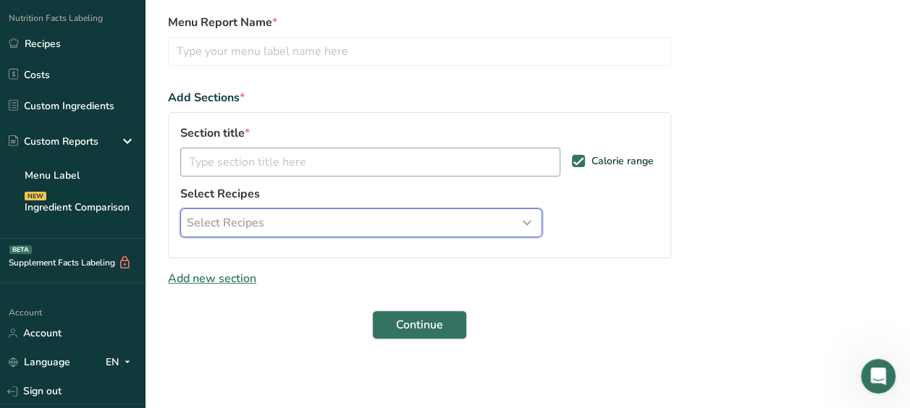
click at [243, 227] on span "Select Recipes" at bounding box center [225, 222] width 77 height 17
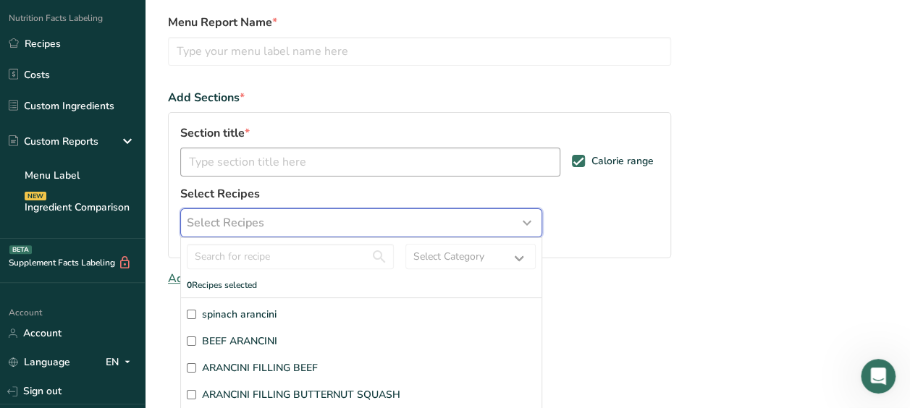
click at [243, 227] on span "Select Recipes" at bounding box center [225, 222] width 77 height 17
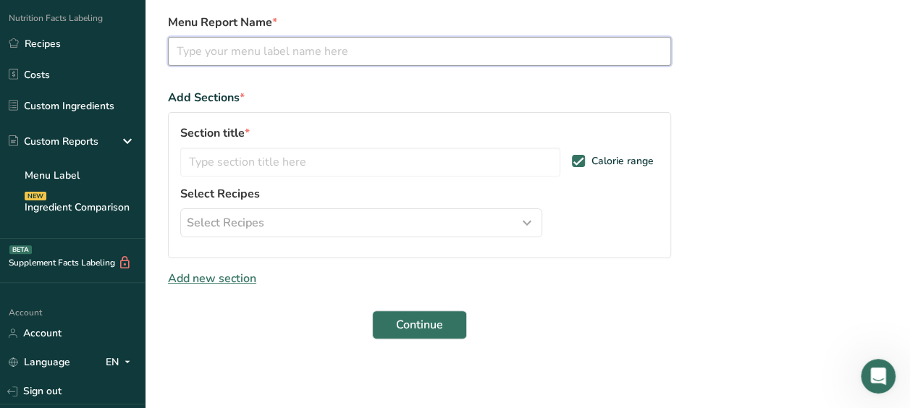
click at [243, 46] on input "text" at bounding box center [419, 51] width 503 height 29
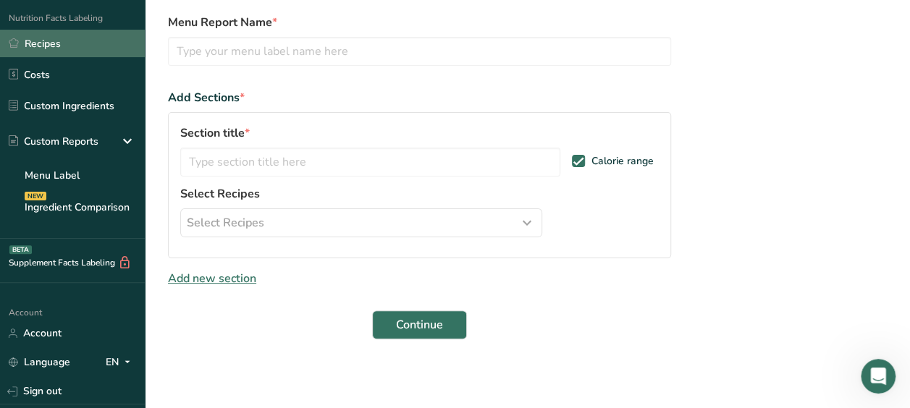
click at [71, 43] on link "Recipes" at bounding box center [72, 44] width 145 height 28
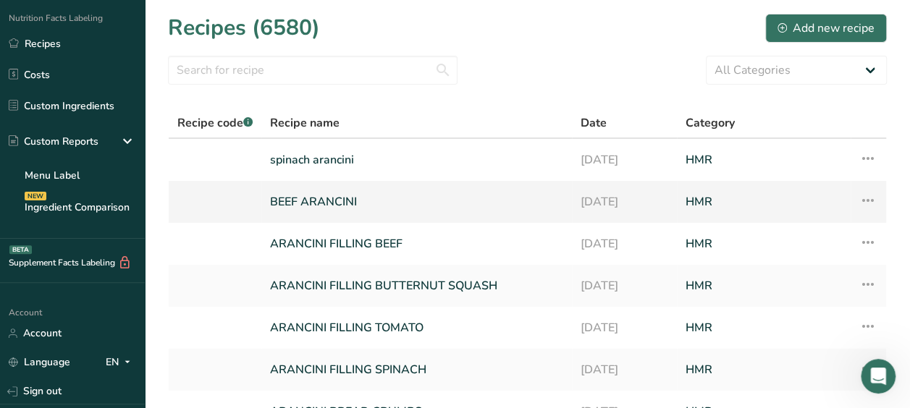
scroll to position [266, 0]
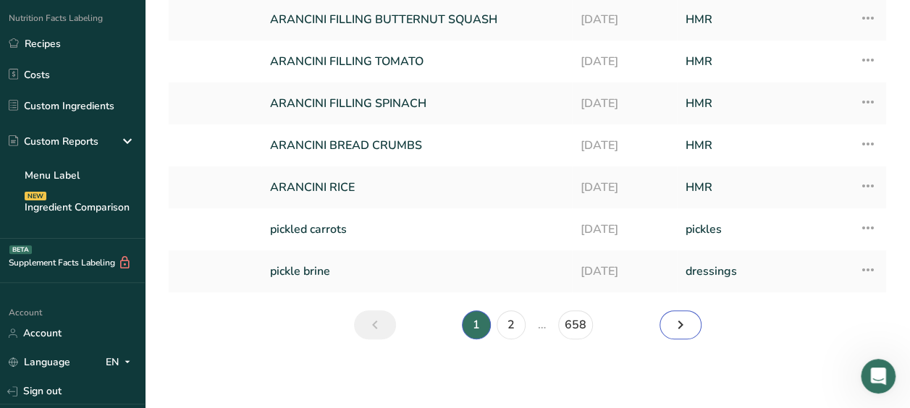
click at [688, 325] on icon "Next page" at bounding box center [680, 325] width 17 height 26
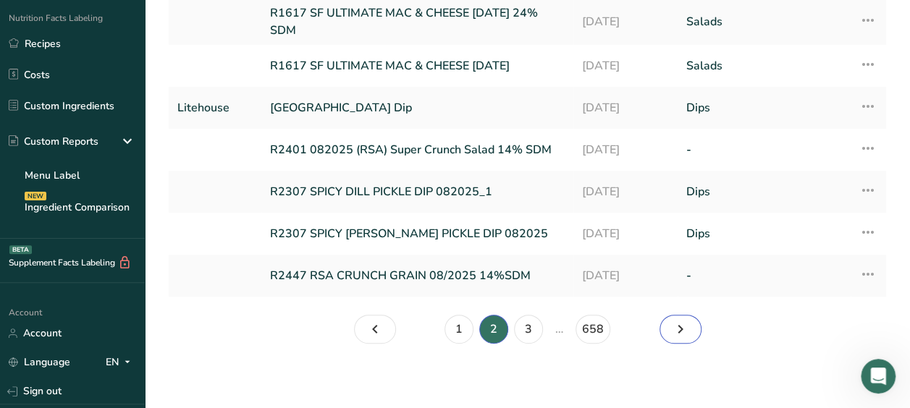
click at [688, 325] on icon "Page 3." at bounding box center [680, 329] width 17 height 26
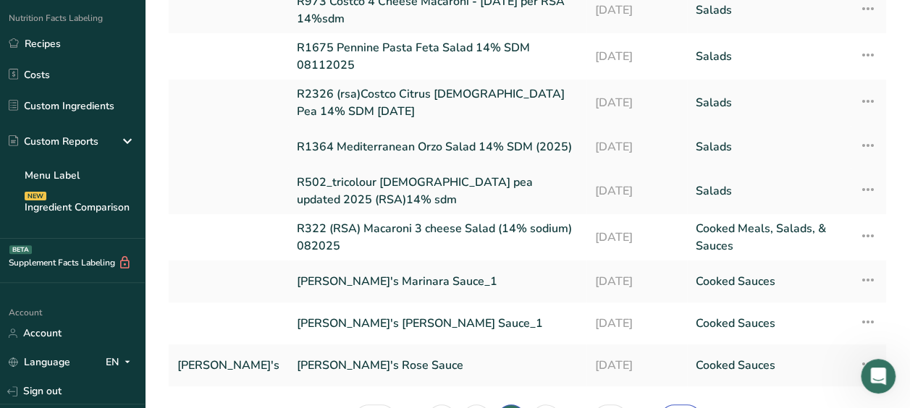
scroll to position [203, 0]
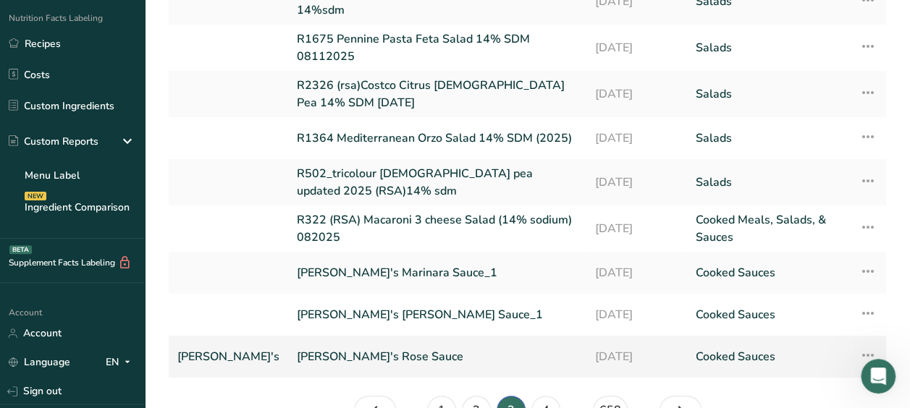
click at [348, 363] on link "[PERSON_NAME]'s Rose Sauce" at bounding box center [437, 357] width 281 height 30
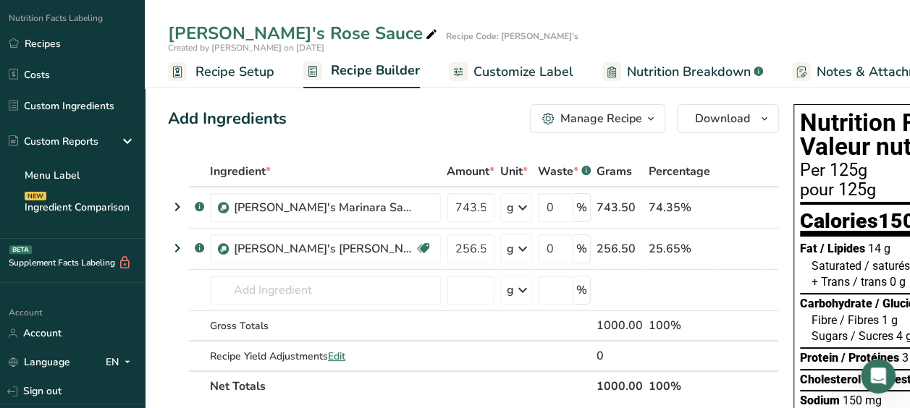
click at [561, 75] on span "Customize Label" at bounding box center [523, 72] width 100 height 20
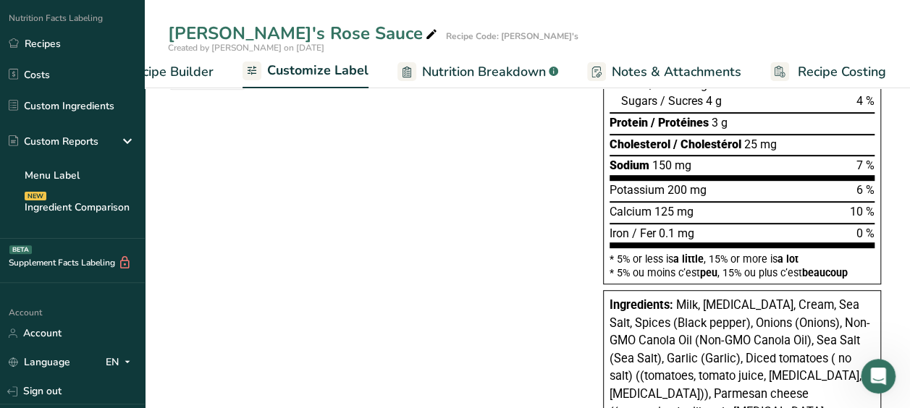
scroll to position [450, 0]
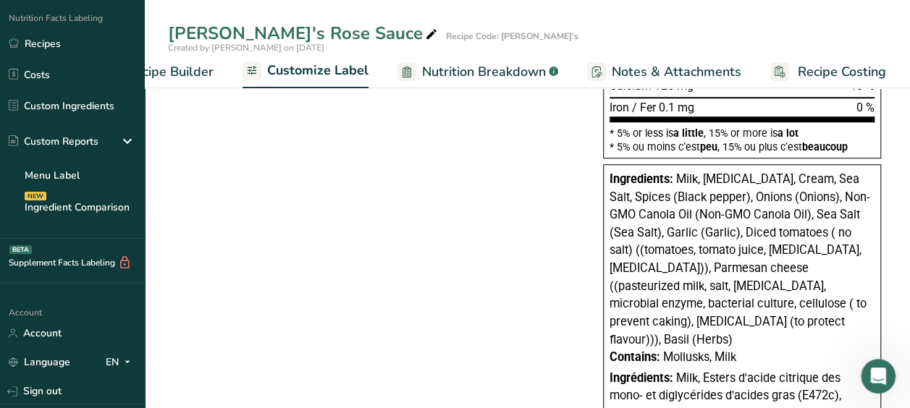
click at [811, 311] on span "Milk, [MEDICAL_DATA], Cream, Sea Salt, Spices (Black pepper), Onions (Onions), …" at bounding box center [740, 259] width 261 height 174
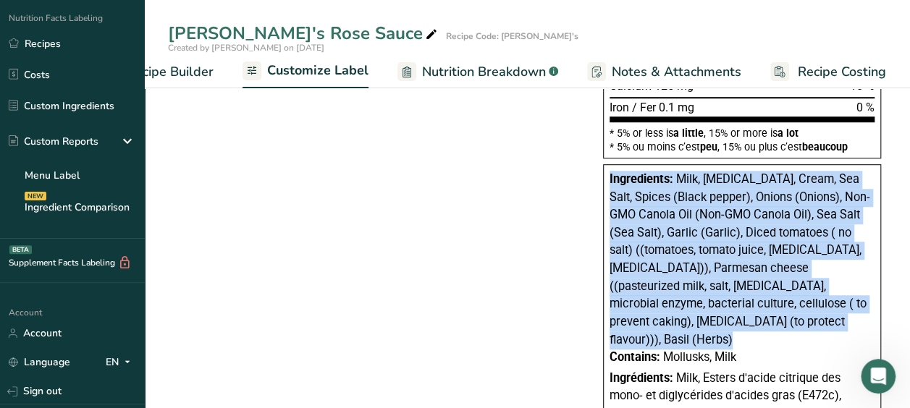
click at [811, 311] on span "Milk, [MEDICAL_DATA], Cream, Sea Salt, Spices (Black pepper), Onions (Onions), …" at bounding box center [740, 259] width 261 height 174
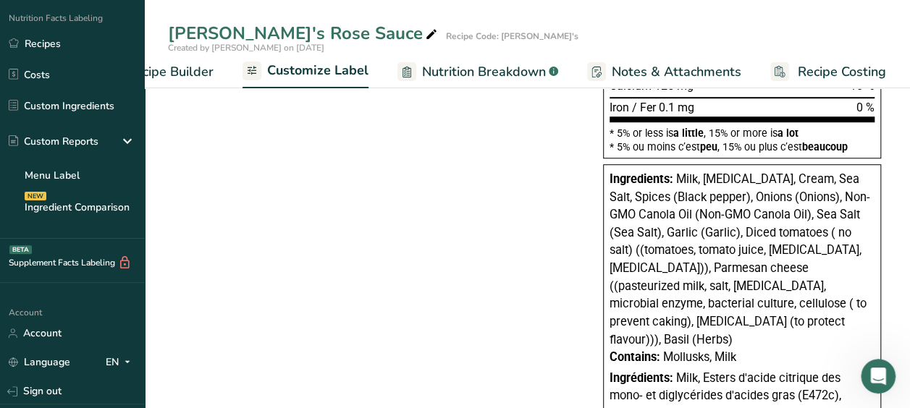
drag, startPoint x: 832, startPoint y: 215, endPoint x: 553, endPoint y: 159, distance: 284.4
click at [553, 159] on div "Choose your label style Canadian Standard label USA (FDA) Standard FDA label Ta…" at bounding box center [527, 158] width 719 height 858
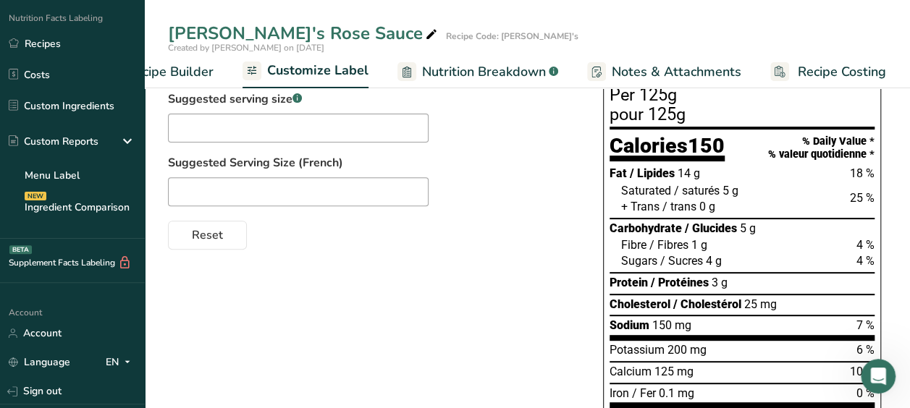
scroll to position [0, 0]
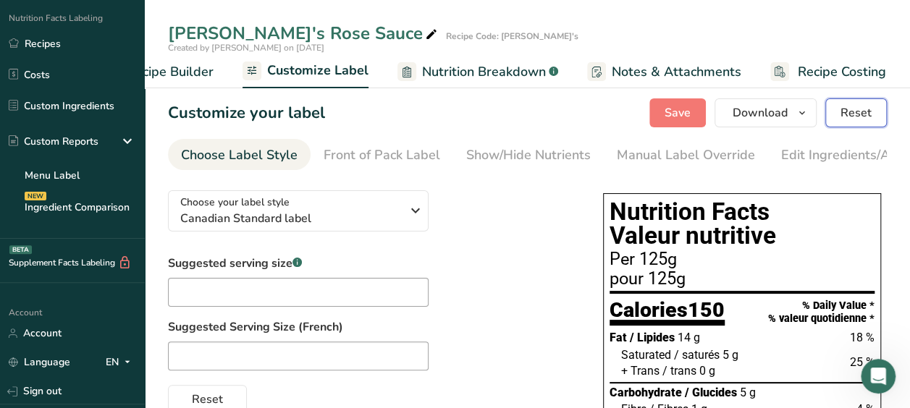
click at [856, 119] on span "Reset" at bounding box center [856, 112] width 31 height 17
click at [779, 109] on span "Download" at bounding box center [760, 112] width 55 height 17
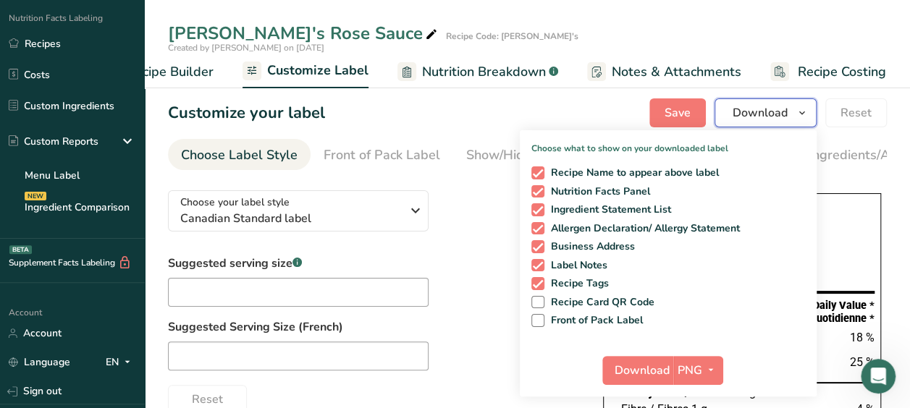
click at [779, 109] on span "Download" at bounding box center [760, 112] width 55 height 17
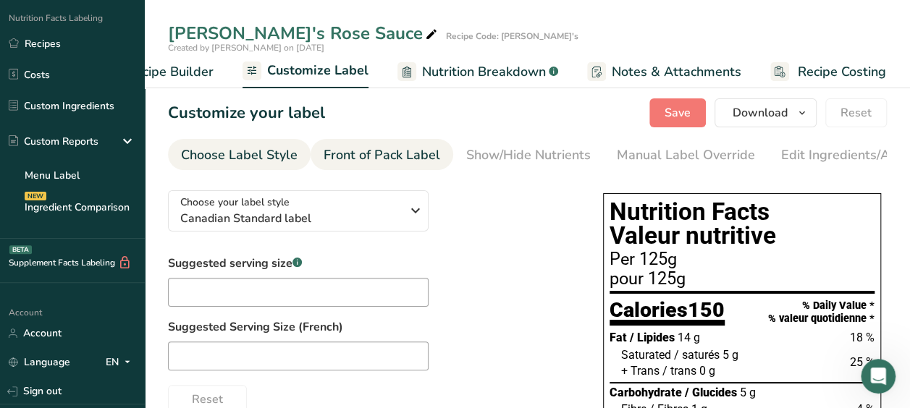
click at [395, 151] on div "Front of Pack Label" at bounding box center [382, 156] width 117 height 20
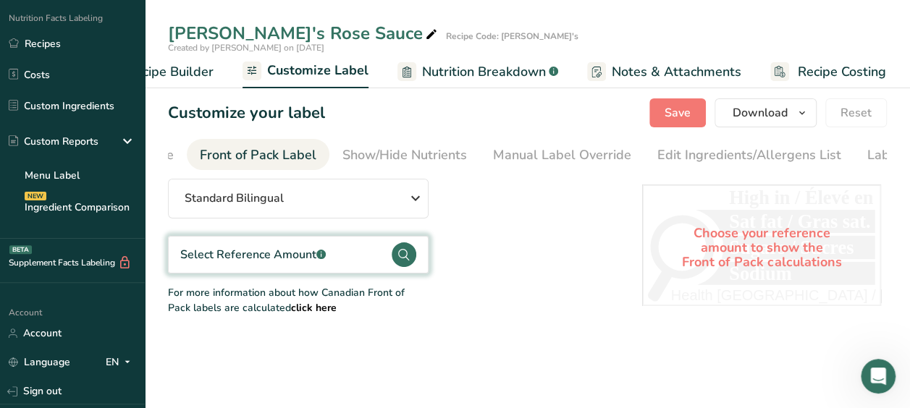
scroll to position [0, 140]
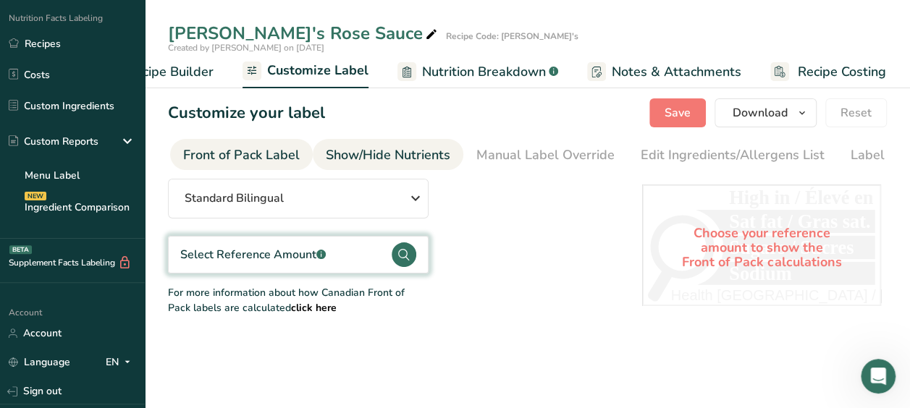
click at [415, 151] on div "Show/Hide Nutrients" at bounding box center [388, 156] width 125 height 20
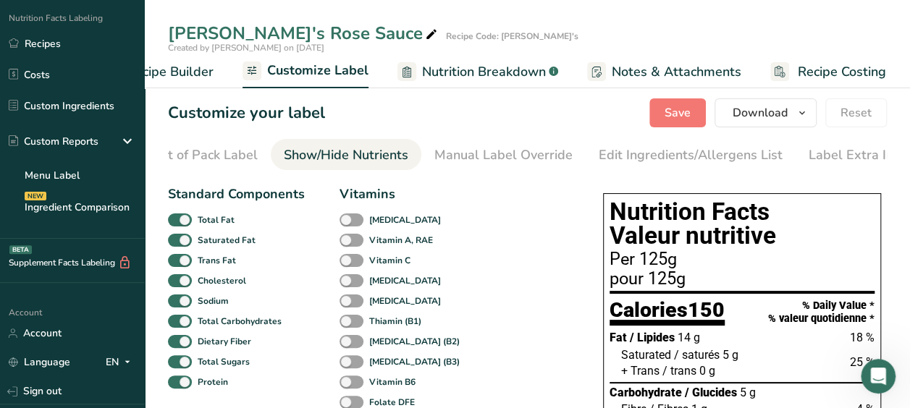
scroll to position [0, 200]
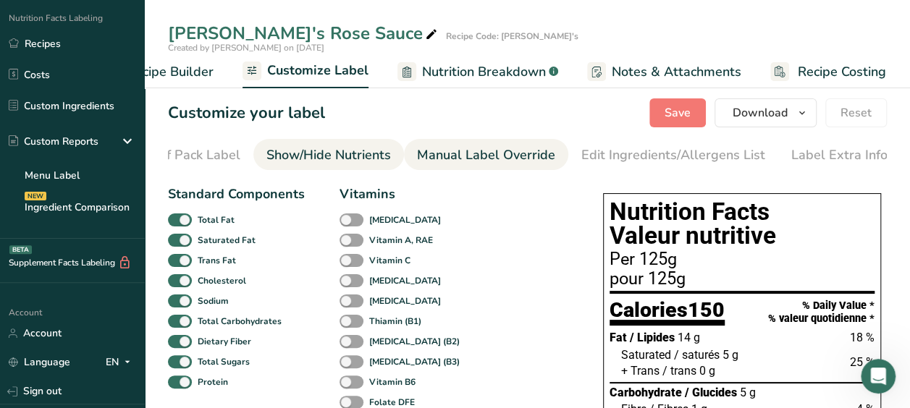
click at [468, 153] on div "Manual Label Override" at bounding box center [486, 156] width 138 height 20
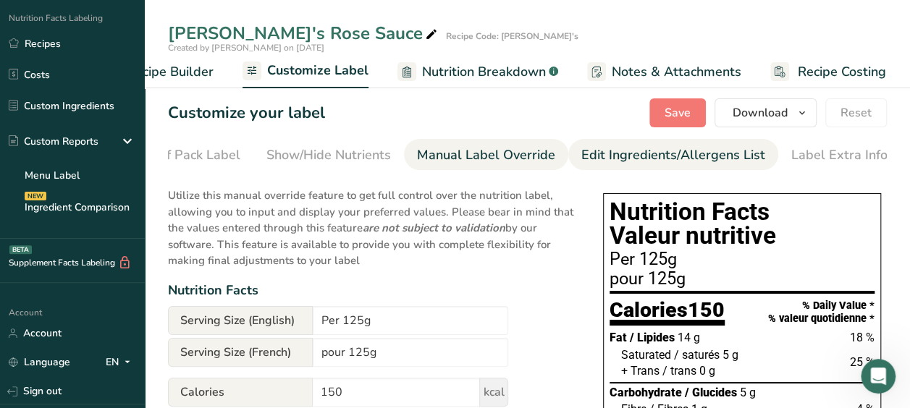
click at [607, 158] on div "Edit Ingredients/Allergens List" at bounding box center [673, 156] width 184 height 20
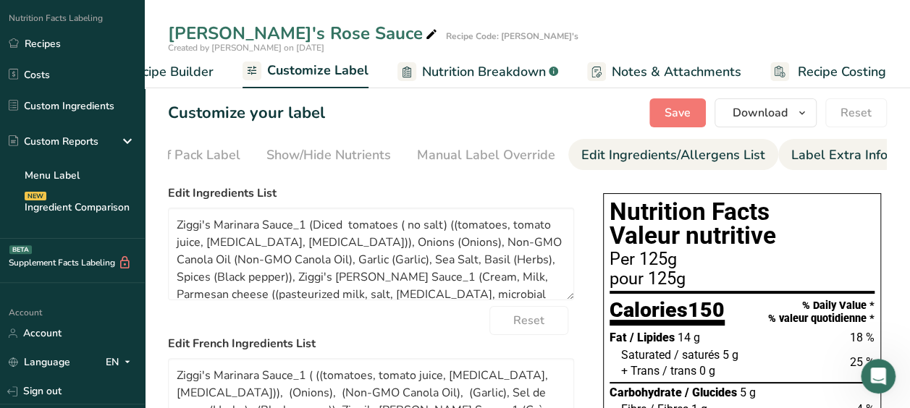
click at [778, 148] on li "Label Extra Info" at bounding box center [839, 154] width 122 height 31
click at [804, 155] on div "Label Extra Info" at bounding box center [839, 156] width 96 height 20
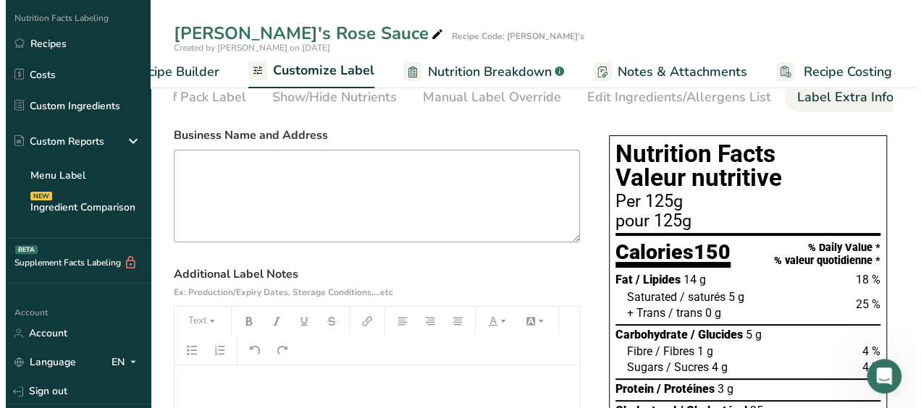
scroll to position [0, 0]
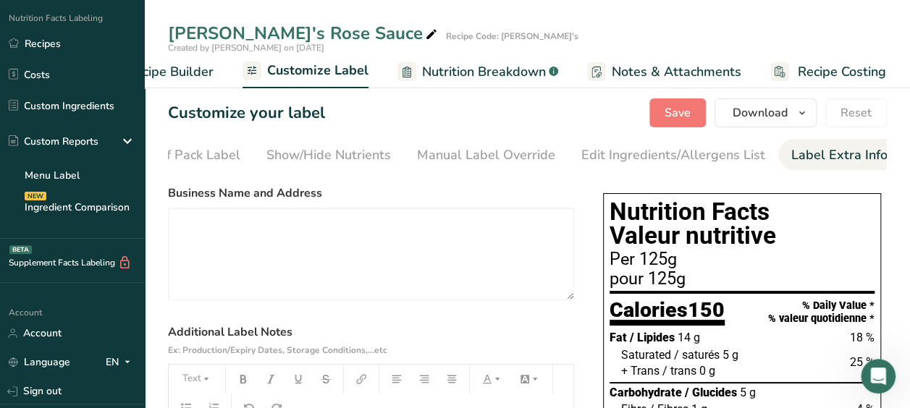
click at [65, 119] on ul "Recipes Costs Custom Ingredients Custom Reports Menu Label Ingredient Compariso…" at bounding box center [72, 126] width 145 height 193
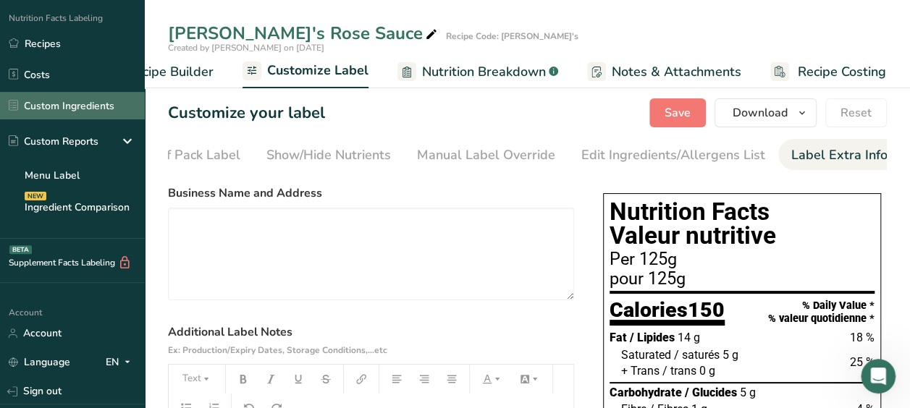
click at [82, 101] on link "Custom Ingredients" at bounding box center [72, 106] width 145 height 28
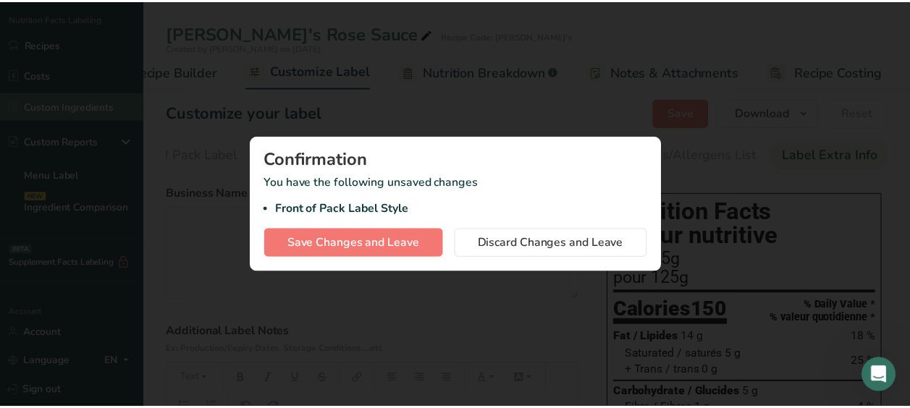
scroll to position [0, 193]
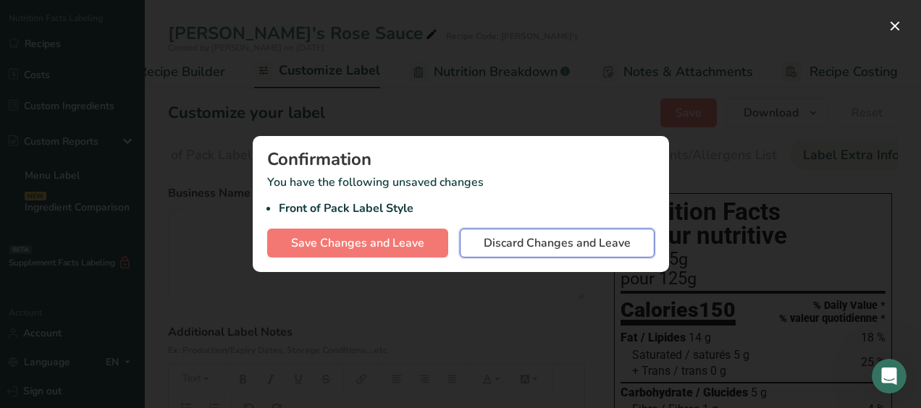
click at [500, 237] on span "Discard Changes and Leave" at bounding box center [557, 243] width 147 height 17
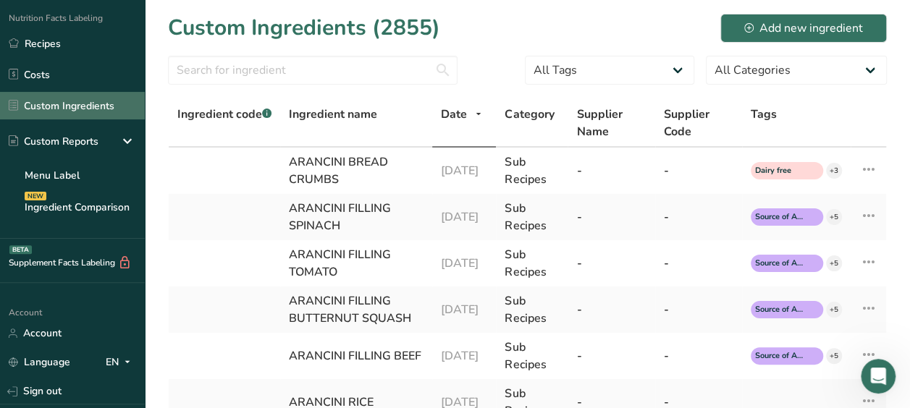
click at [97, 111] on link "Custom Ingredients" at bounding box center [72, 106] width 145 height 28
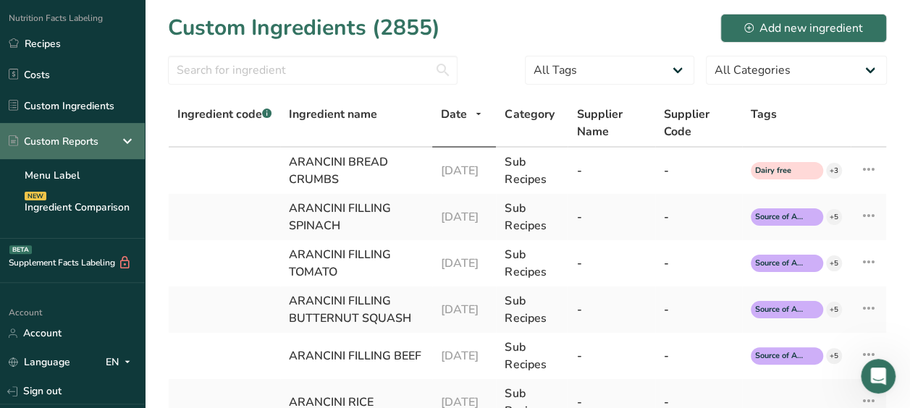
click at [115, 138] on div "Custom Reports" at bounding box center [72, 141] width 145 height 36
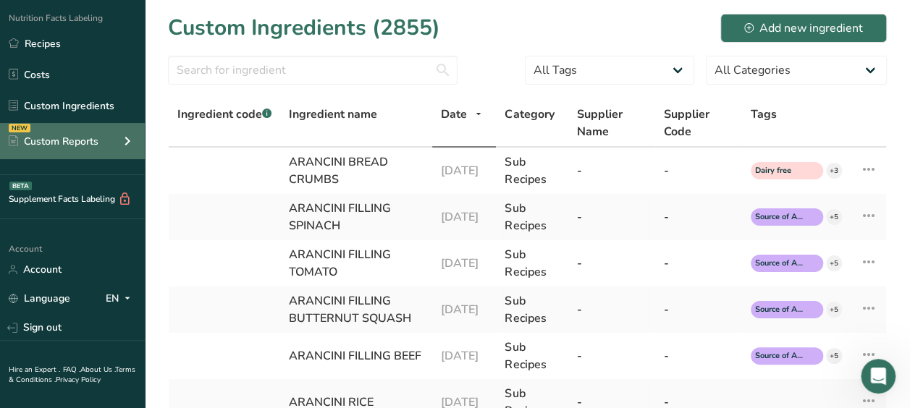
click at [115, 138] on div "NEW Custom Reports" at bounding box center [72, 141] width 145 height 36
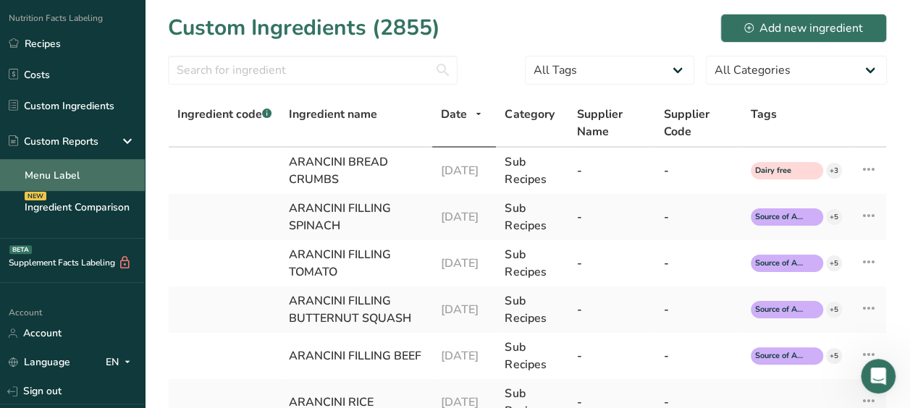
click at [70, 169] on link "Menu Label" at bounding box center [72, 175] width 145 height 32
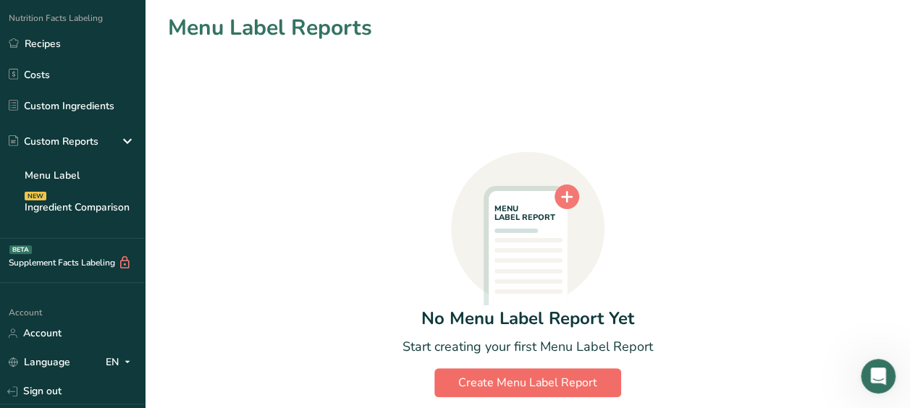
scroll to position [58, 0]
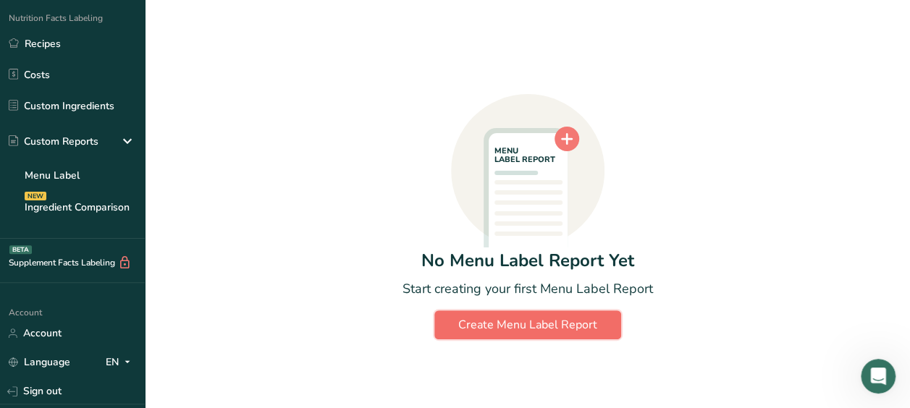
click at [465, 323] on div "Create Menu Label Report" at bounding box center [527, 324] width 139 height 17
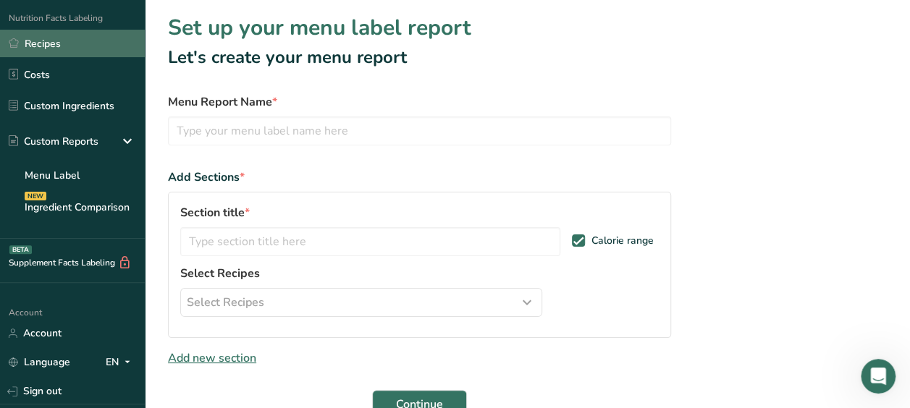
click at [58, 44] on link "Recipes" at bounding box center [72, 44] width 145 height 28
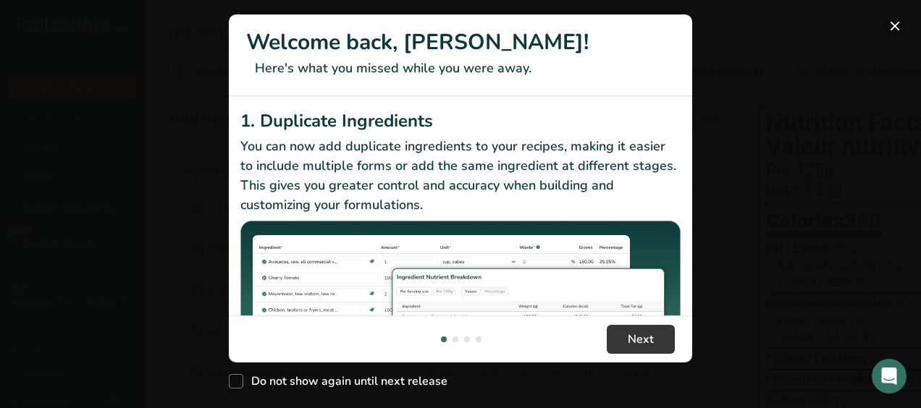
click at [896, 25] on button "New Features" at bounding box center [894, 25] width 23 height 23
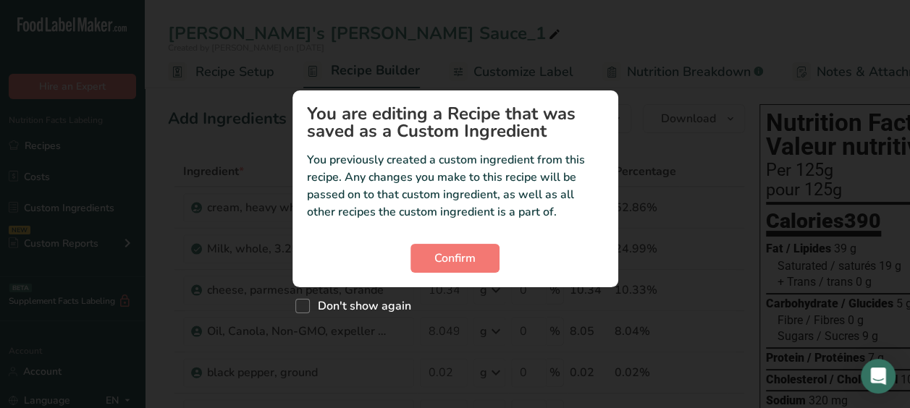
click at [472, 239] on section "You are editing a Recipe that was saved as a Custom Ingredient You previously c…" at bounding box center [455, 188] width 326 height 197
click at [469, 258] on span "Confirm" at bounding box center [454, 258] width 41 height 17
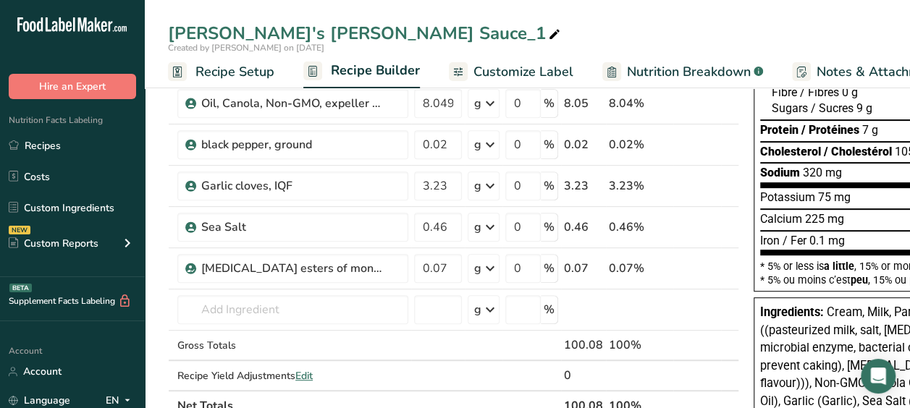
scroll to position [230, 0]
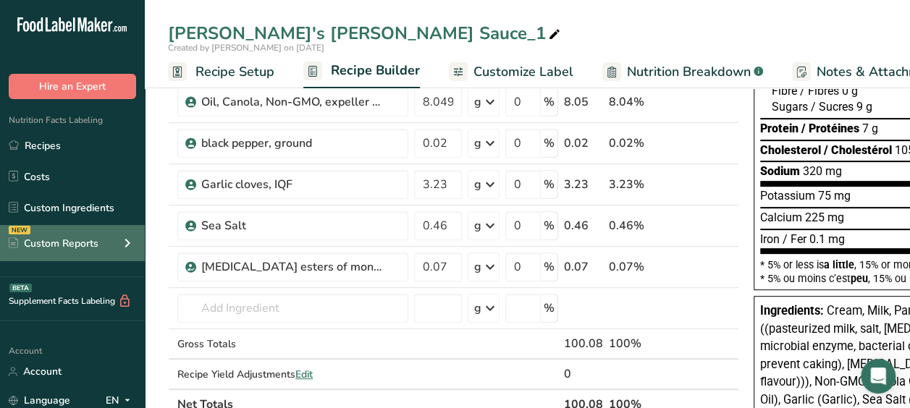
click at [106, 248] on div "NEW Custom Reports" at bounding box center [72, 243] width 145 height 36
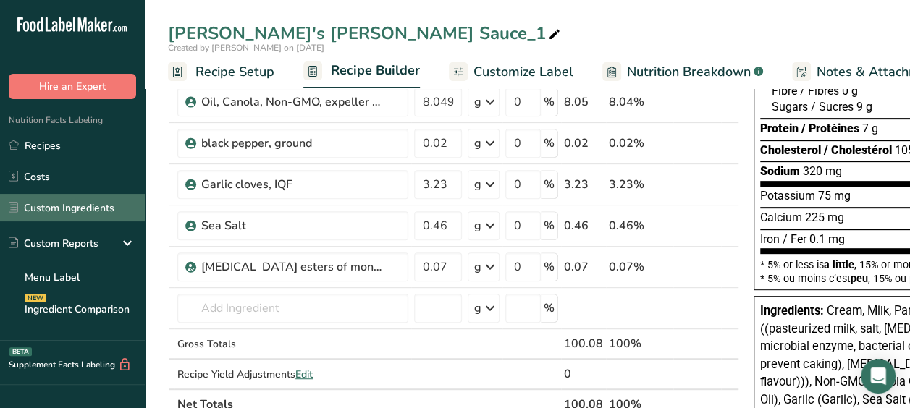
click at [109, 203] on link "Custom Ingredients" at bounding box center [72, 208] width 145 height 28
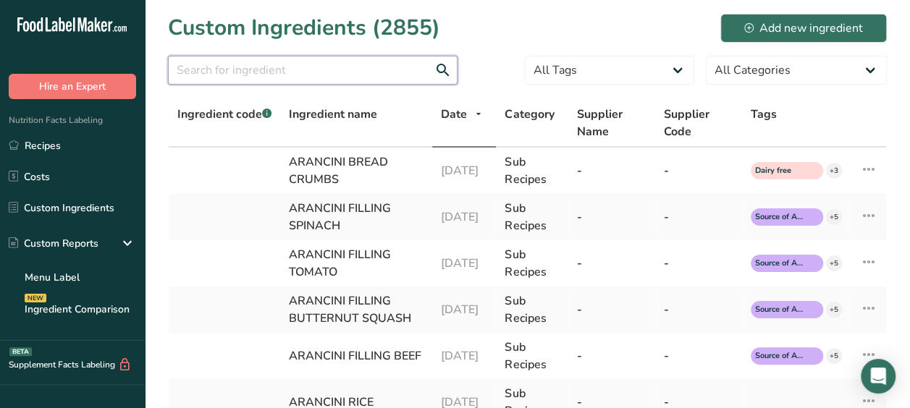
click at [418, 65] on input "text" at bounding box center [313, 70] width 290 height 29
